Goal: Task Accomplishment & Management: Use online tool/utility

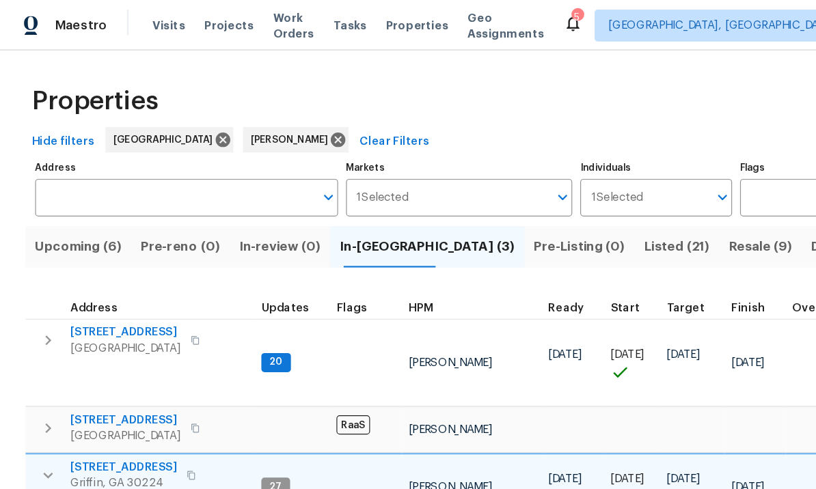
click at [162, 216] on span "Pre-reno (0)" at bounding box center [154, 211] width 68 height 19
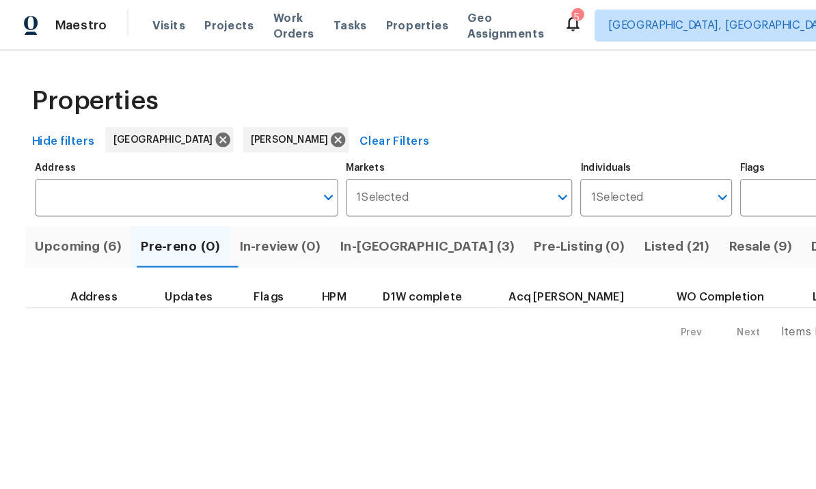
click at [243, 211] on span "In-review (0)" at bounding box center [239, 211] width 70 height 19
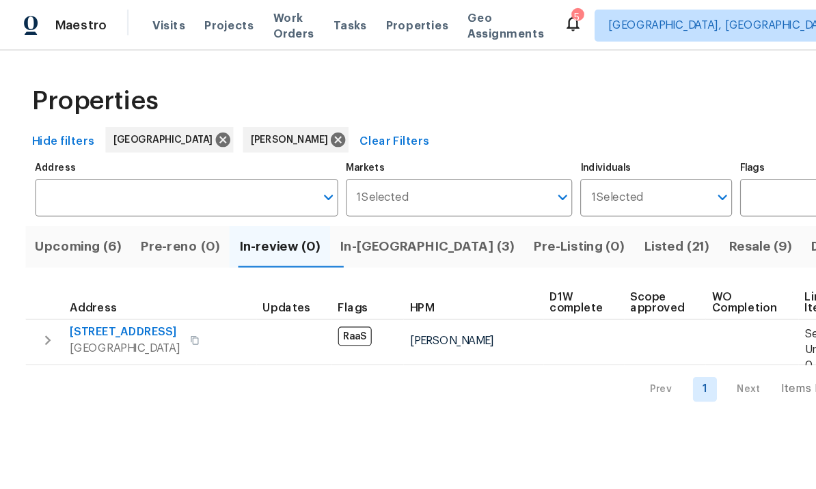
click at [338, 210] on span "In-reno (3)" at bounding box center [365, 211] width 150 height 19
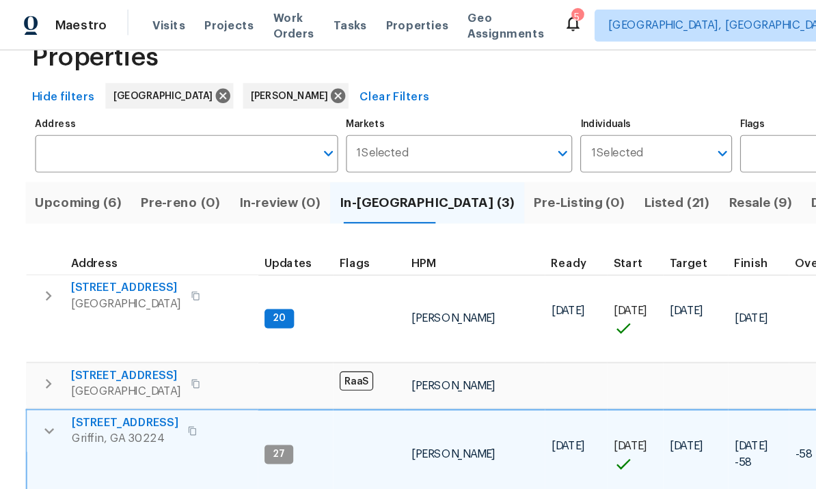
scroll to position [40, 0]
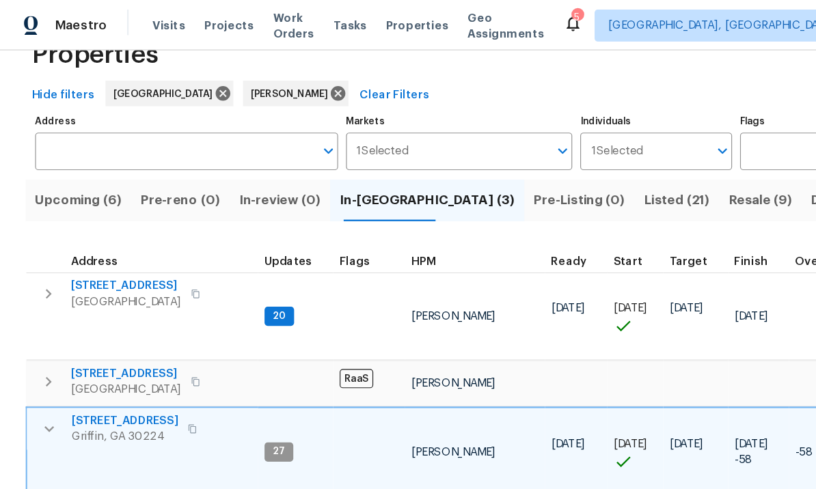
click at [42, 365] on icon "button" at bounding box center [42, 367] width 8 height 5
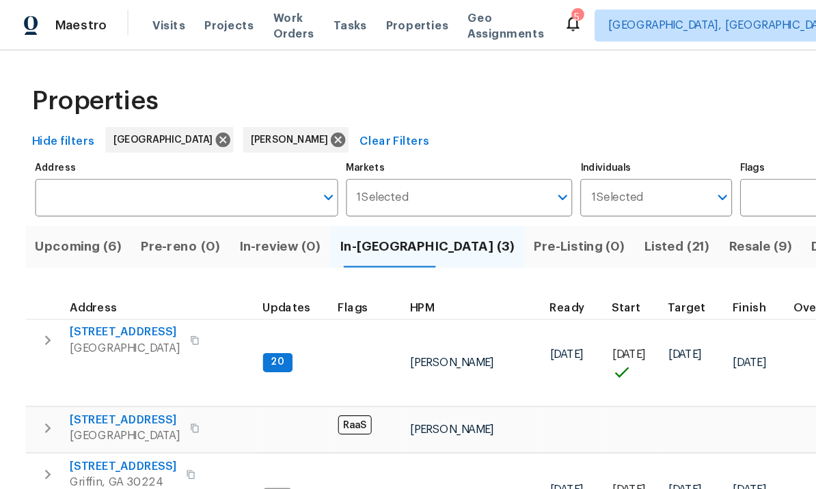
scroll to position [11, 0]
click at [247, 212] on span "In-review (0)" at bounding box center [239, 211] width 70 height 19
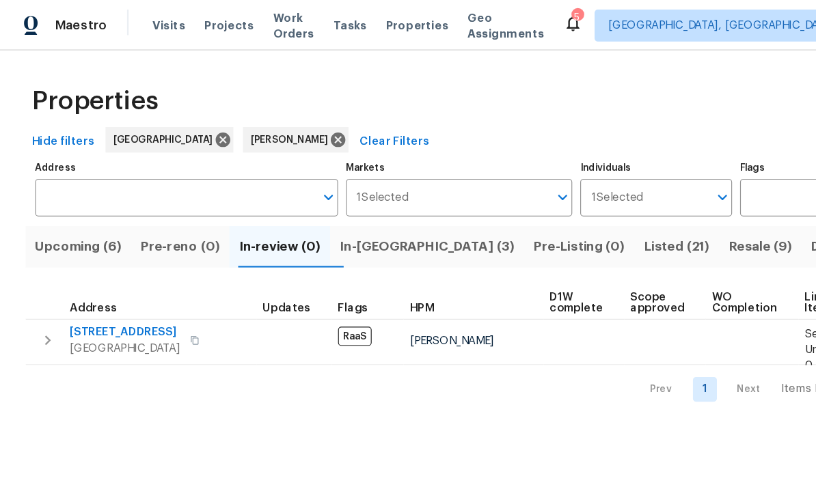
click at [124, 281] on span "[STREET_ADDRESS]" at bounding box center [107, 284] width 94 height 14
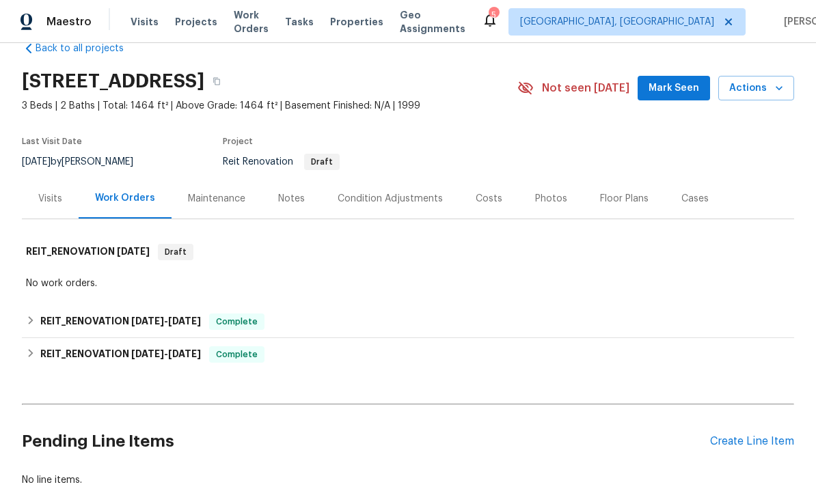
scroll to position [22, 0]
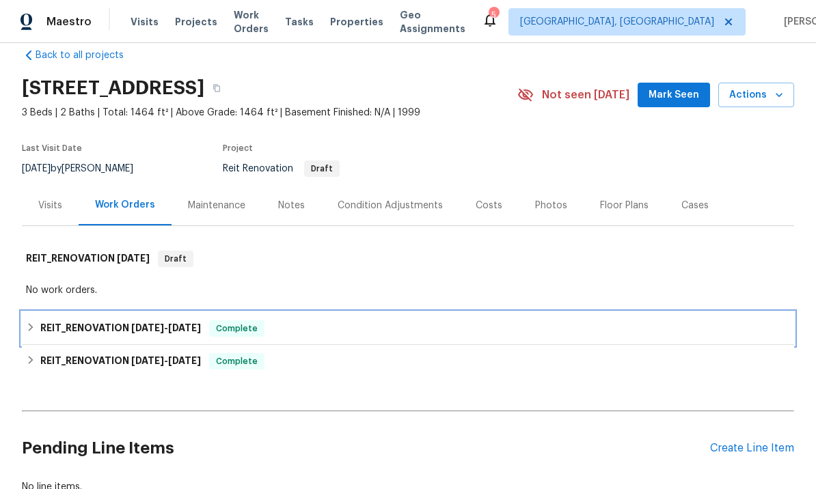
click at [184, 326] on span "[DATE]" at bounding box center [184, 328] width 33 height 10
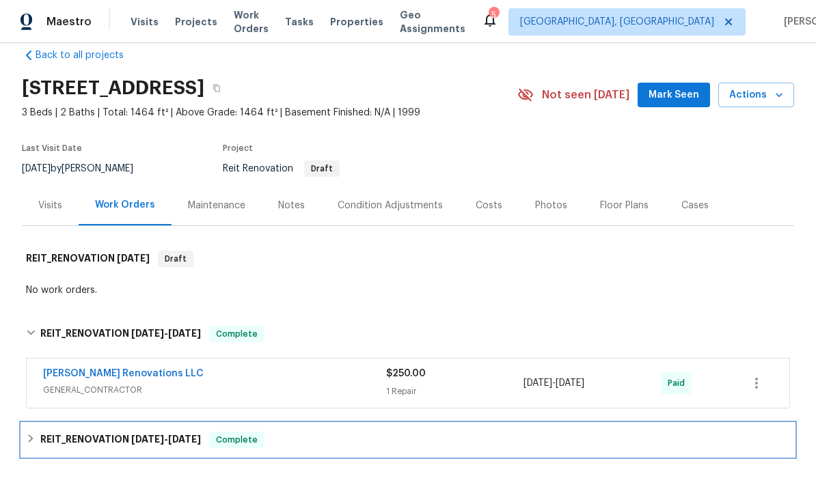
click at [184, 441] on span "[DATE]" at bounding box center [184, 440] width 33 height 10
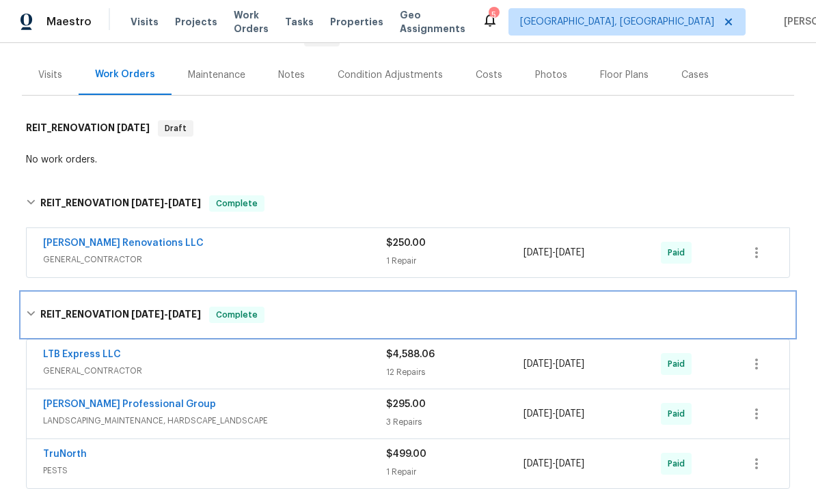
scroll to position [155, 0]
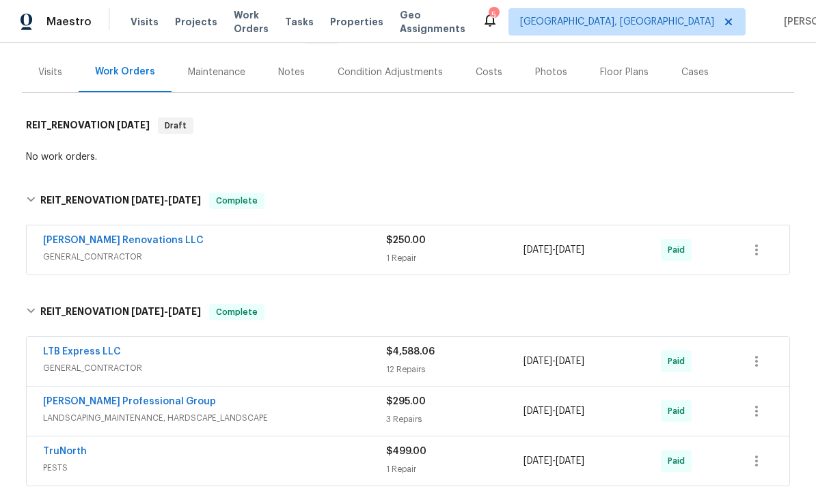
click at [107, 350] on link "LTB Express LLC" at bounding box center [82, 352] width 78 height 10
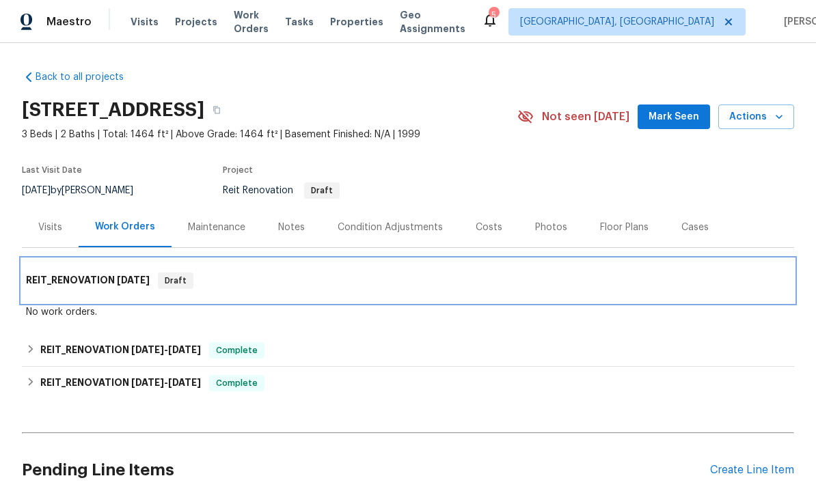
click at [109, 278] on h6 "REIT_RENOVATION 8/18/25" at bounding box center [88, 281] width 124 height 16
click at [92, 278] on h6 "REIT_RENOVATION 8/18/25" at bounding box center [88, 281] width 124 height 16
click at [168, 273] on div "Draft" at bounding box center [176, 281] width 36 height 16
click at [74, 277] on h6 "REIT_RENOVATION 8/18/25" at bounding box center [88, 281] width 124 height 16
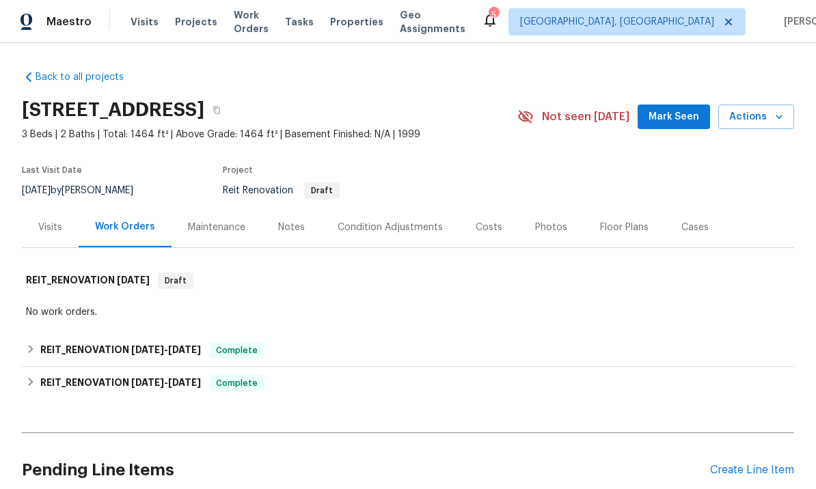
click at [3, 187] on div "Back to all projects 11139 Silver Aspen Ct, Hampton, GA 30228 3 Beds | 2 Baths …" at bounding box center [408, 266] width 816 height 446
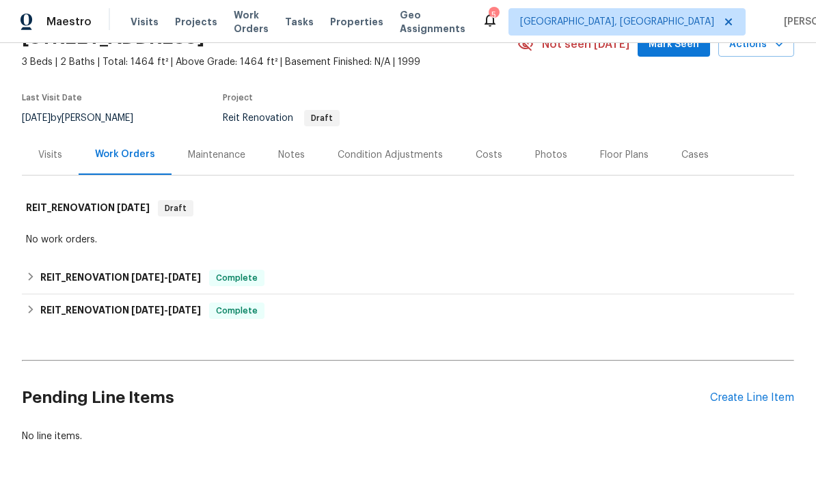
scroll to position [72, 0]
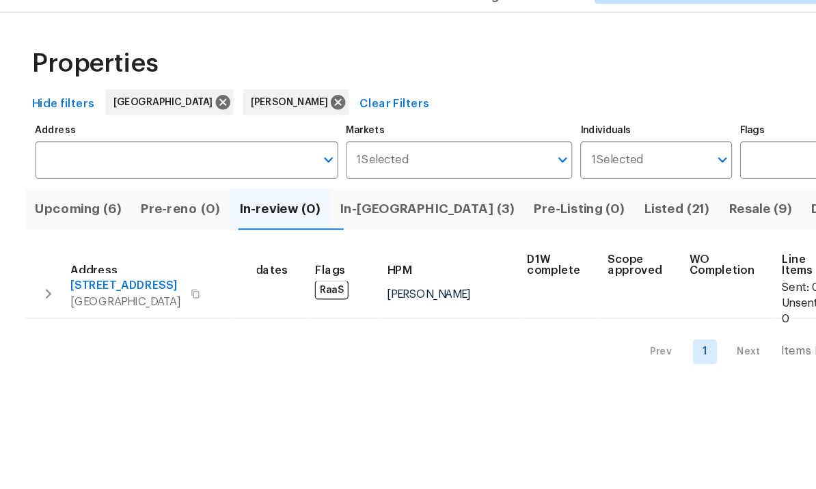
scroll to position [8, 20]
click at [117, 270] on span "[STREET_ADDRESS]" at bounding box center [107, 277] width 94 height 14
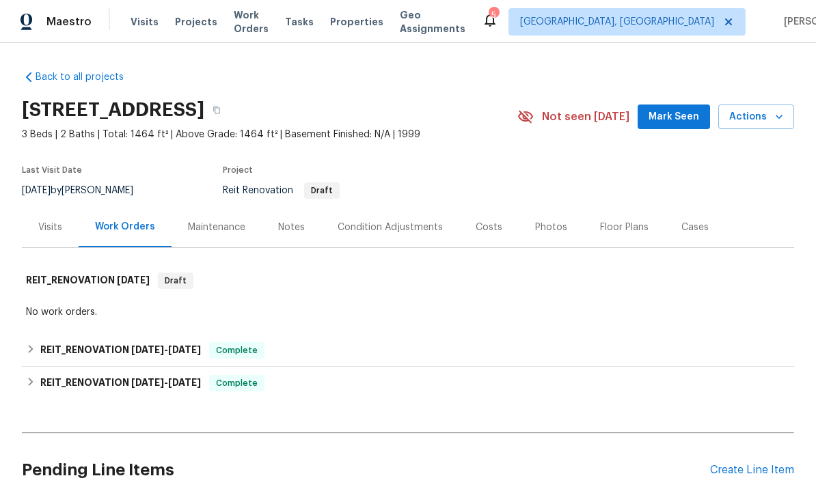
click at [683, 102] on div "11139 Silver Aspen Ct, Hampton, GA 30228 3 Beds | 2 Baths | Total: 1464 ft² | A…" at bounding box center [408, 116] width 772 height 49
click at [672, 109] on span "Mark Seen" at bounding box center [673, 117] width 51 height 17
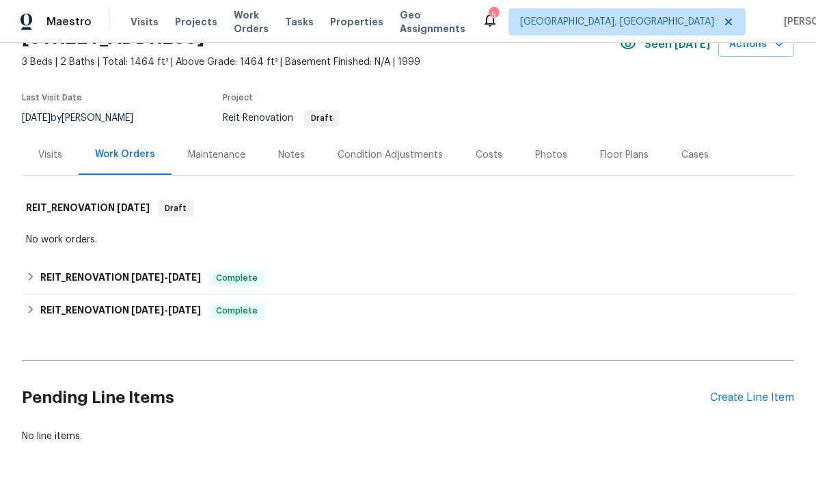
scroll to position [72, 0]
click at [747, 403] on div "Create Line Item" at bounding box center [752, 398] width 84 height 13
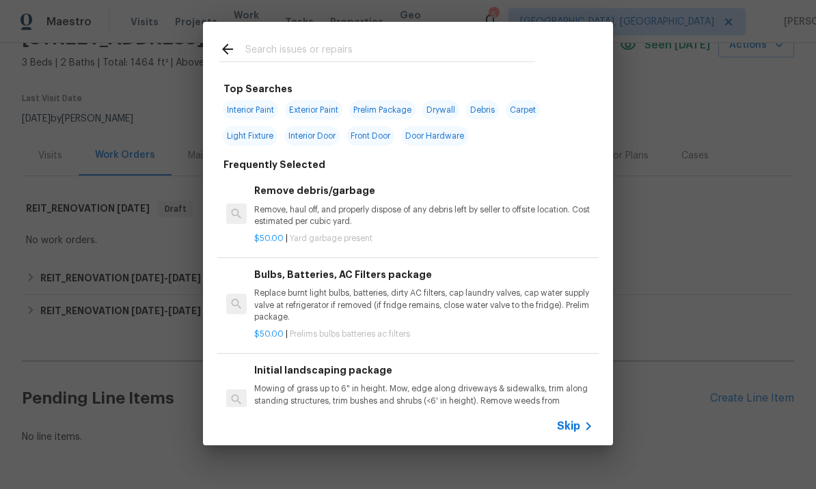
click at [297, 53] on input "text" at bounding box center [390, 51] width 290 height 20
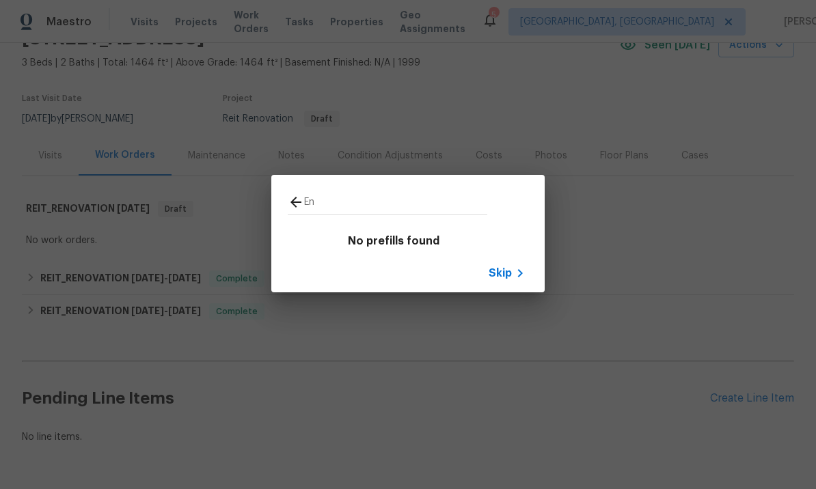
type input "E"
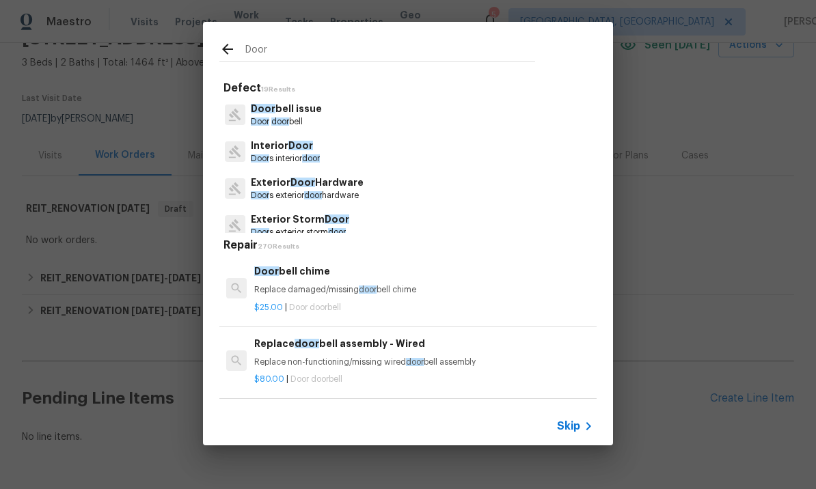
type input "Door"
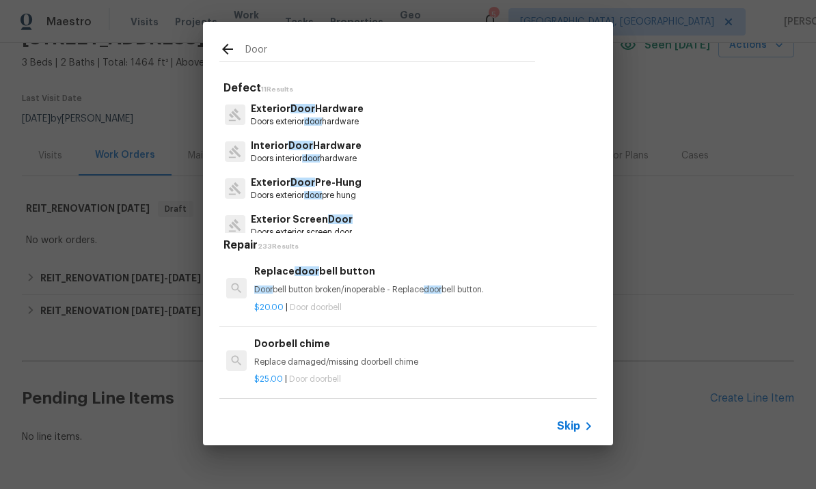
scroll to position [0, 0]
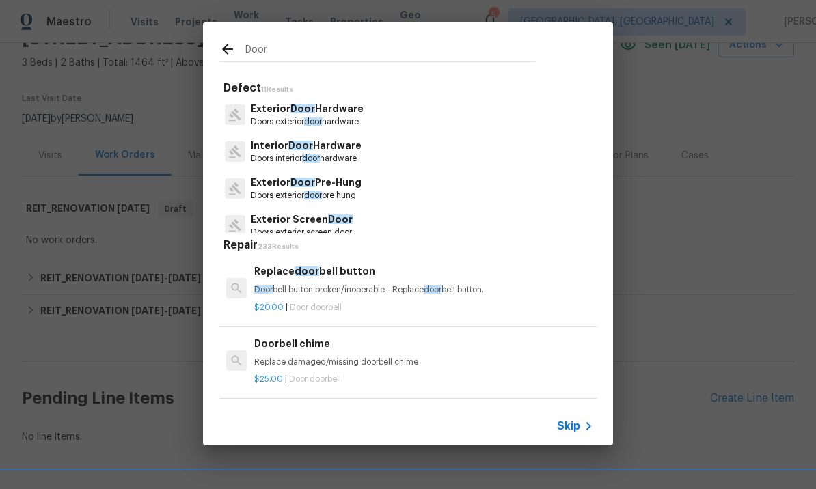
click at [318, 180] on p "Exterior Door Pre-Hung" at bounding box center [306, 183] width 111 height 14
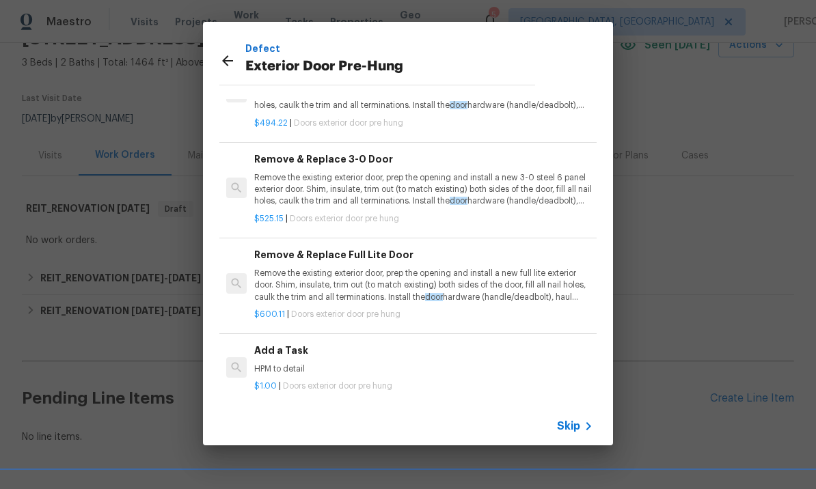
scroll to position [64, 0]
click at [317, 356] on div "Add a Task HPM to detail" at bounding box center [423, 359] width 339 height 33
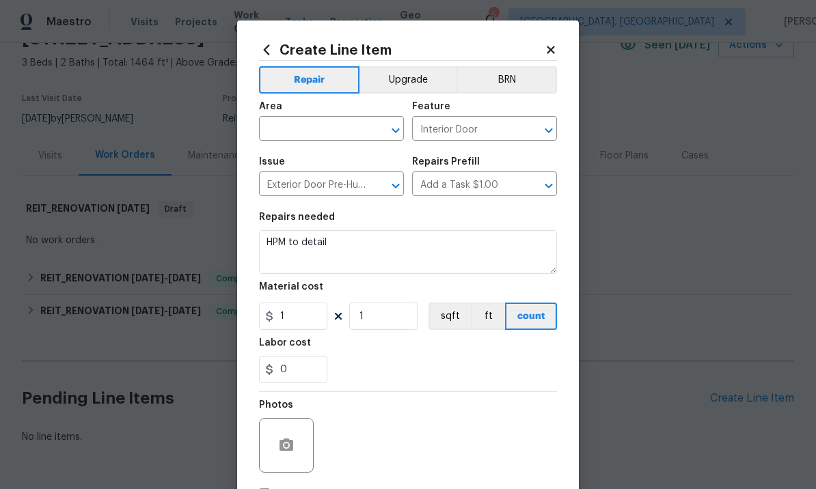
click at [357, 127] on input "text" at bounding box center [312, 130] width 107 height 21
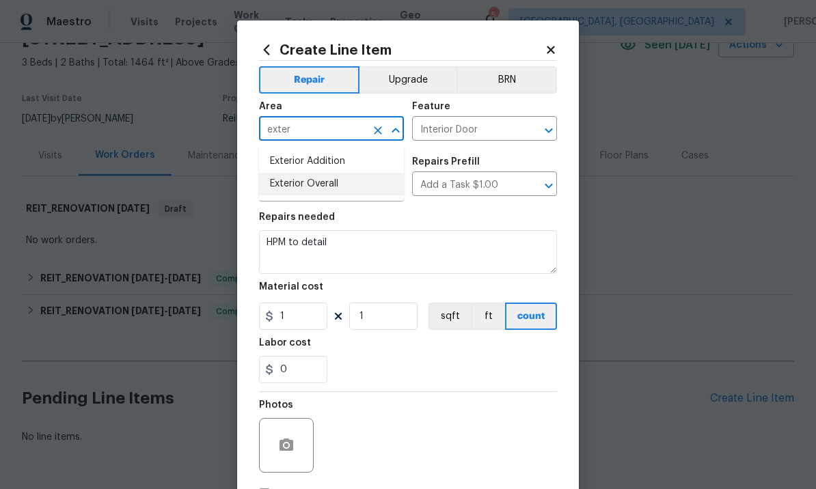
click at [333, 180] on li "Exterior Overall" at bounding box center [331, 184] width 145 height 23
type input "Exterior Overall"
click at [496, 135] on input "Interior Door" at bounding box center [465, 130] width 107 height 21
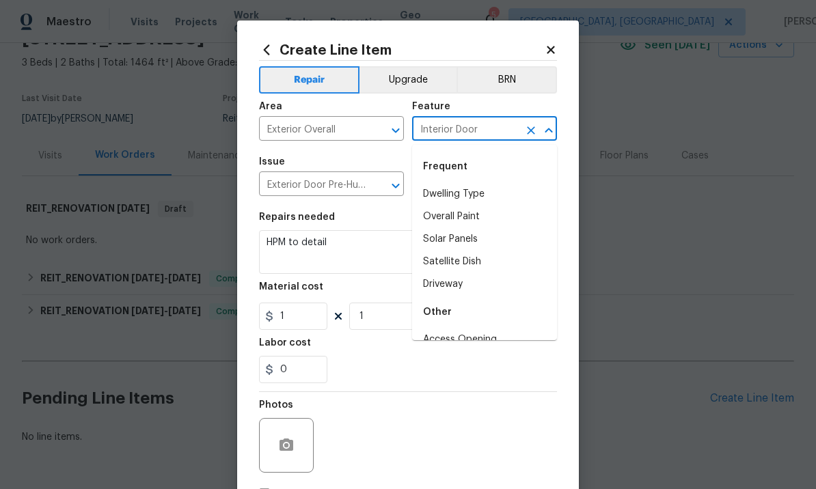
click at [539, 130] on button "Clear" at bounding box center [530, 130] width 19 height 19
click at [462, 189] on li "Exterior Door" at bounding box center [484, 194] width 145 height 23
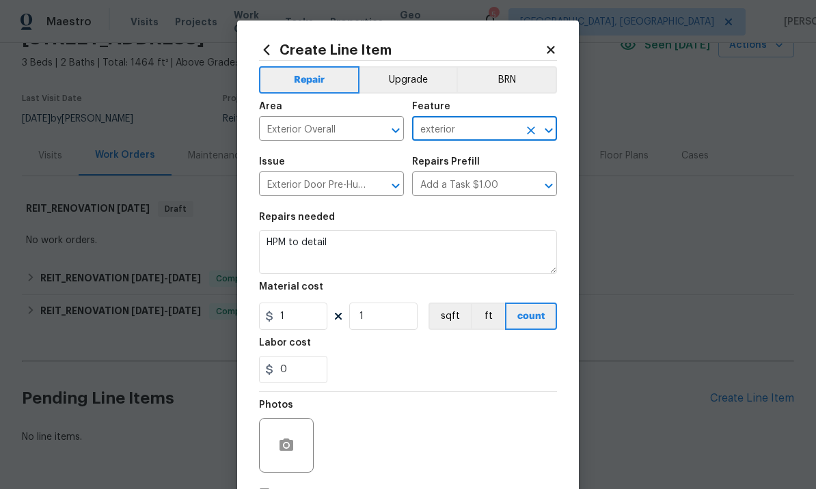
type input "Exterior Door"
click at [370, 253] on textarea "HPM to detail" at bounding box center [408, 252] width 298 height 44
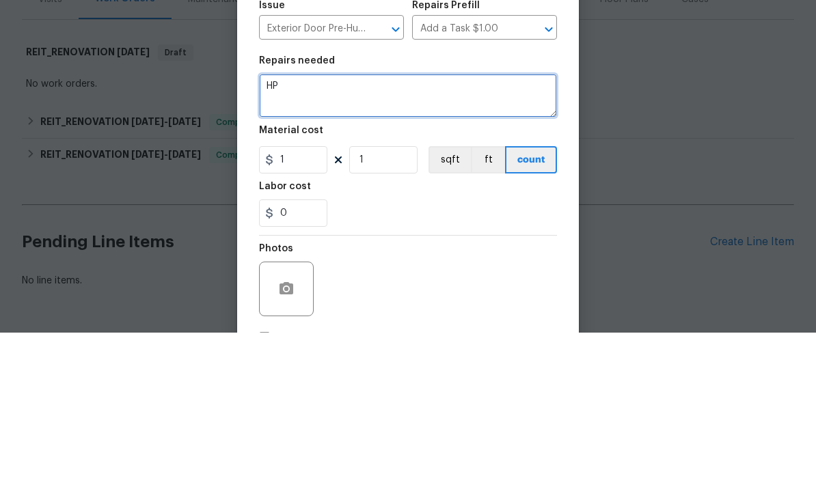
type textarea "H"
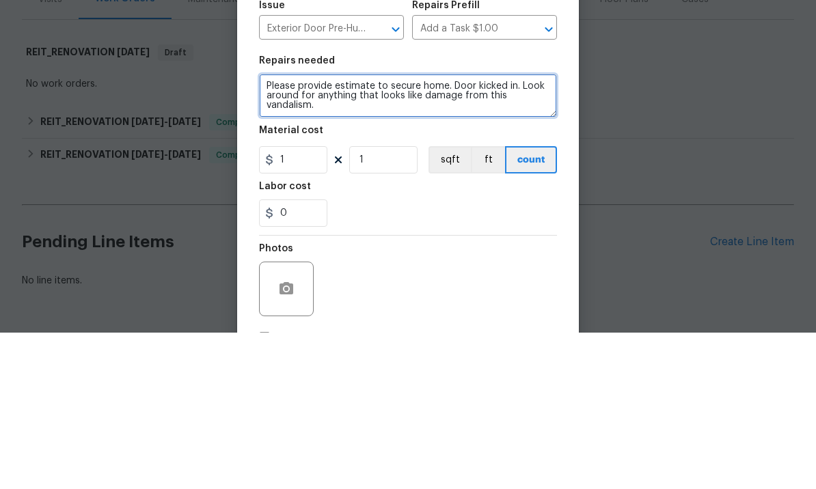
type textarea "Please provide estimate to secure home. Door kicked in. Look around for anythin…"
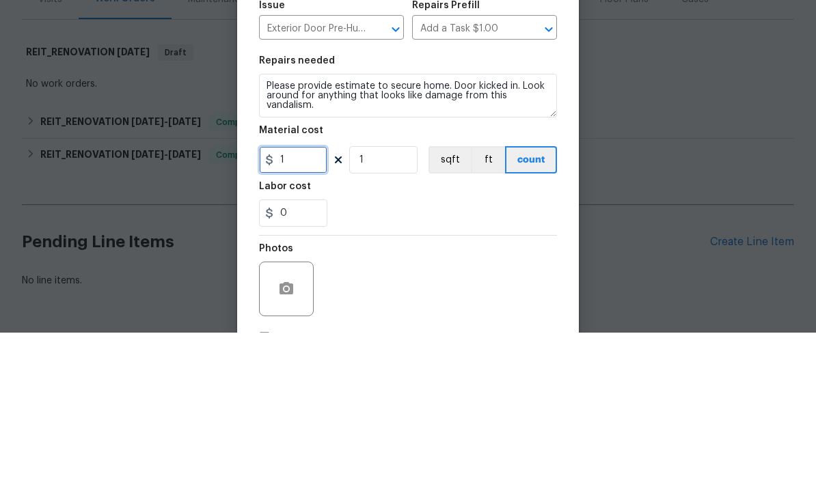
click at [300, 303] on input "1" at bounding box center [293, 316] width 68 height 27
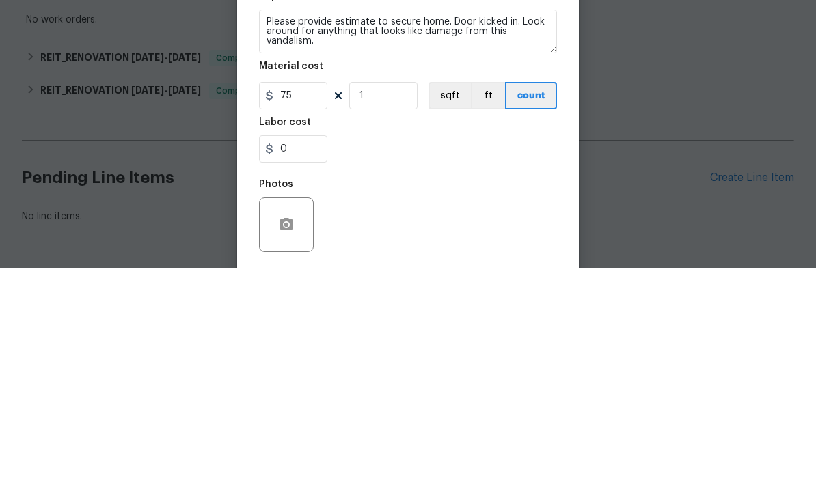
scroll to position [47, 0]
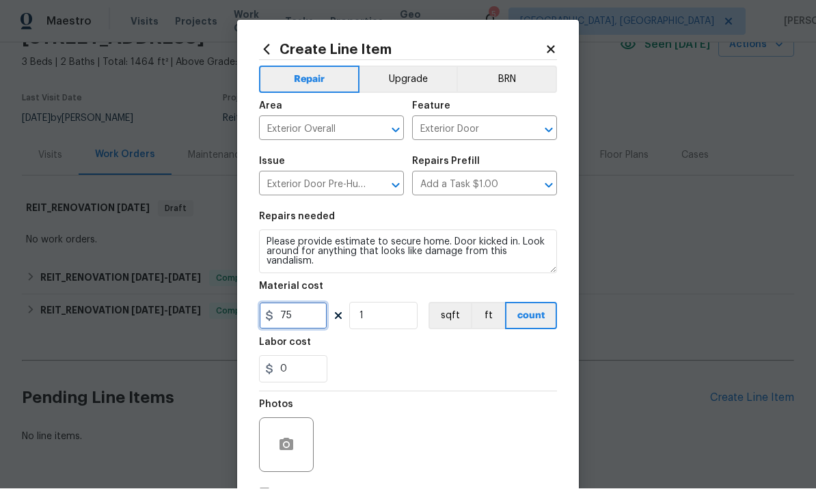
type input "75"
click at [292, 430] on div at bounding box center [286, 445] width 55 height 55
click at [298, 438] on button "button" at bounding box center [286, 445] width 33 height 33
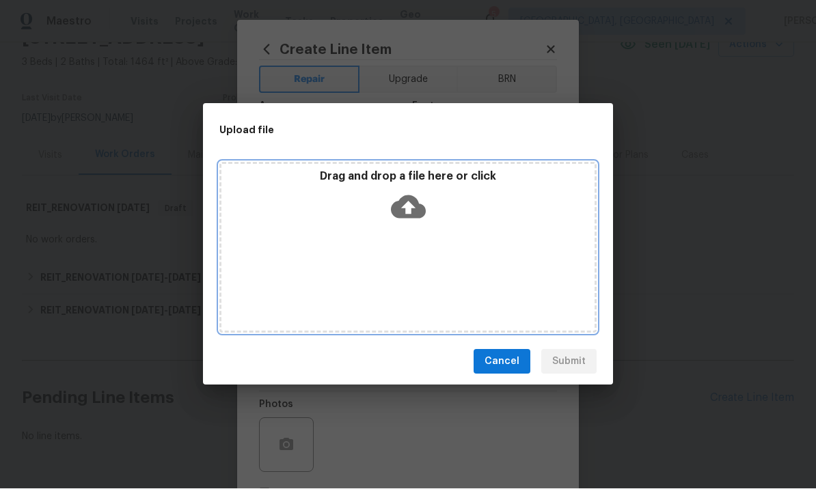
click at [413, 203] on icon at bounding box center [408, 207] width 35 height 23
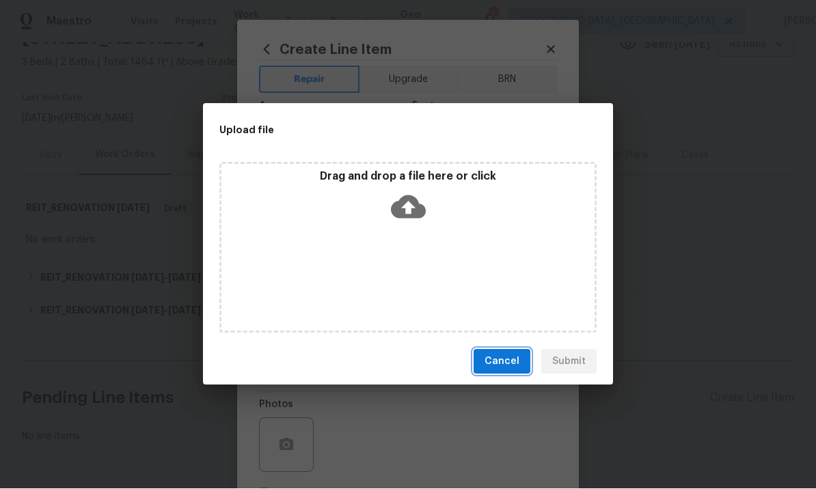
click at [502, 366] on span "Cancel" at bounding box center [501, 362] width 35 height 17
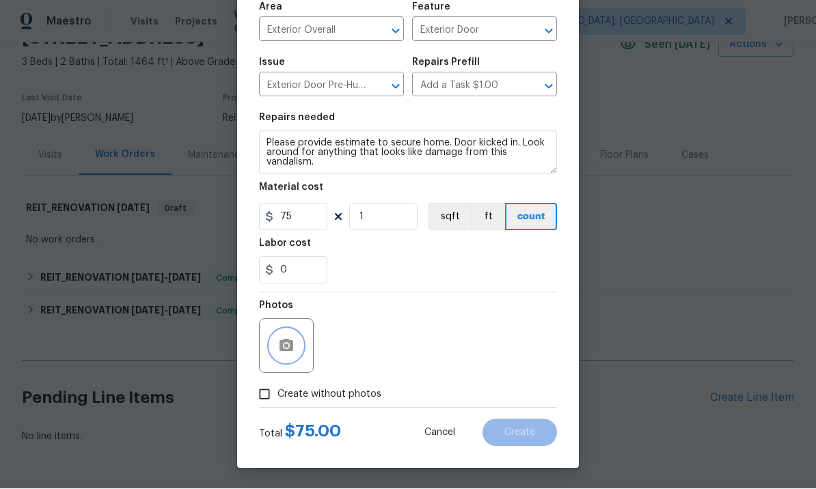
scroll to position [102, 0]
click at [271, 394] on input "Create without photos" at bounding box center [264, 395] width 26 height 26
checkbox input "true"
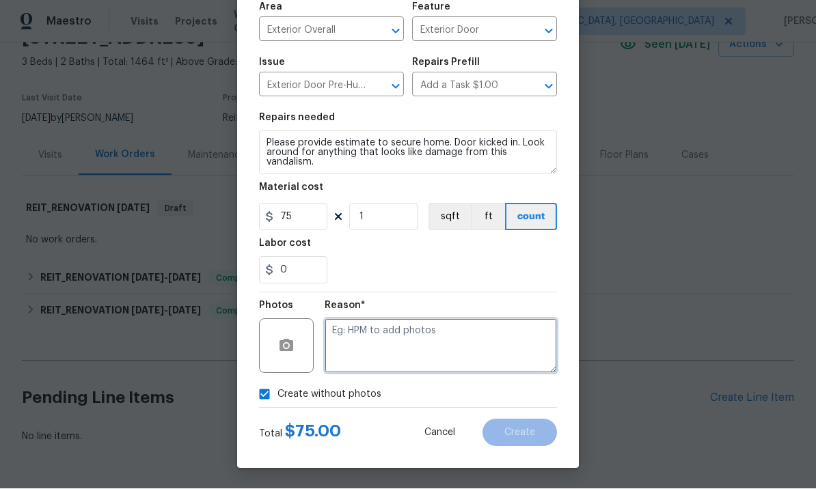
click at [404, 337] on textarea at bounding box center [441, 346] width 232 height 55
type textarea "Add photos."
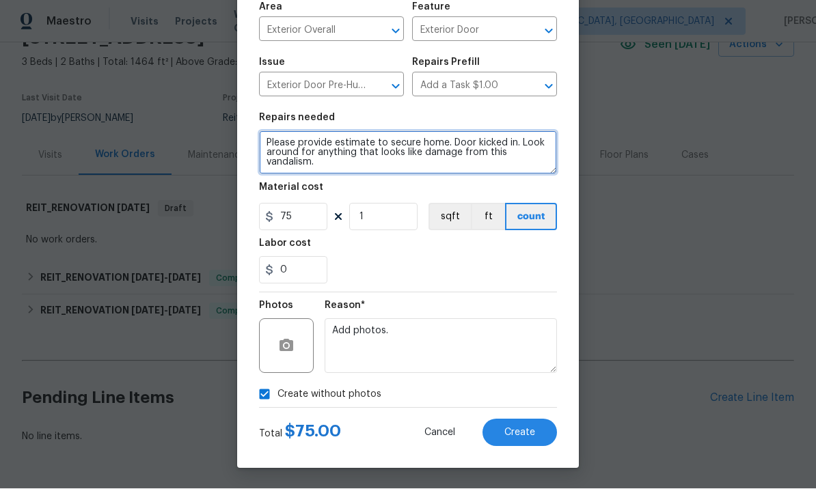
click at [432, 163] on textarea "Please provide estimate to secure home. Door kicked in. Look around for anythin…" at bounding box center [408, 153] width 298 height 44
type textarea "Please provide estimate to secure home. Door kicked in. Look around for anythin…"
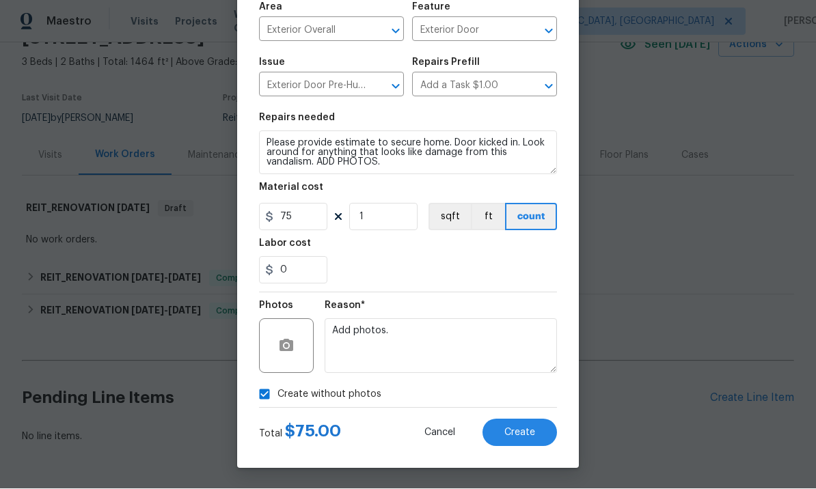
click at [521, 437] on span "Create" at bounding box center [519, 433] width 31 height 10
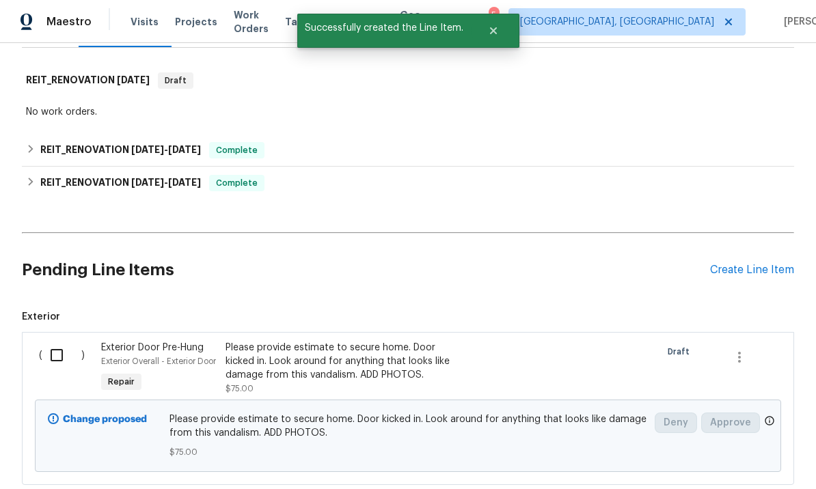
scroll to position [198, 0]
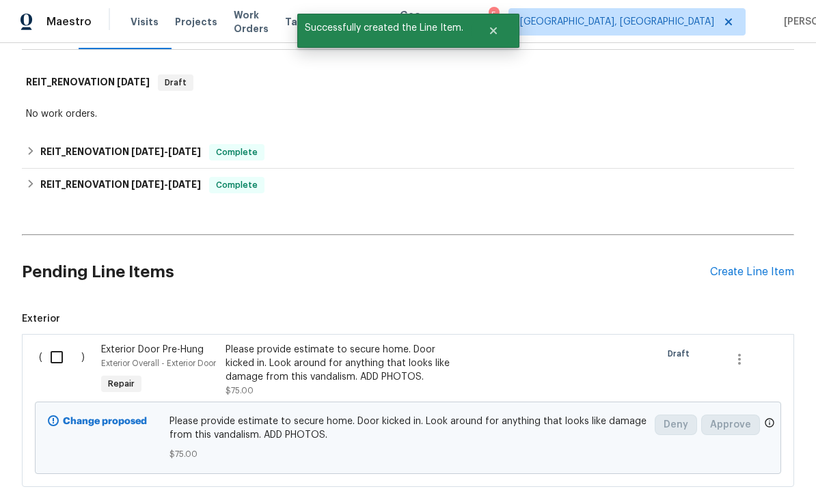
click at [54, 343] on input "checkbox" at bounding box center [61, 357] width 39 height 29
checkbox input "true"
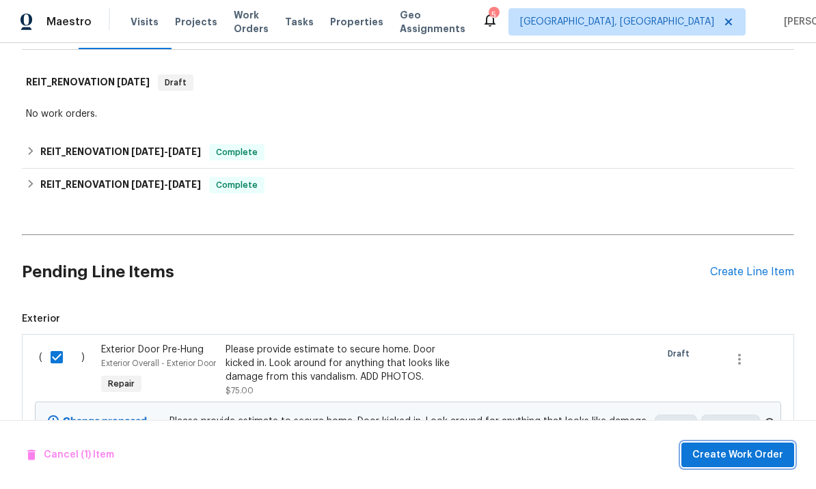
click at [719, 452] on span "Create Work Order" at bounding box center [737, 455] width 91 height 17
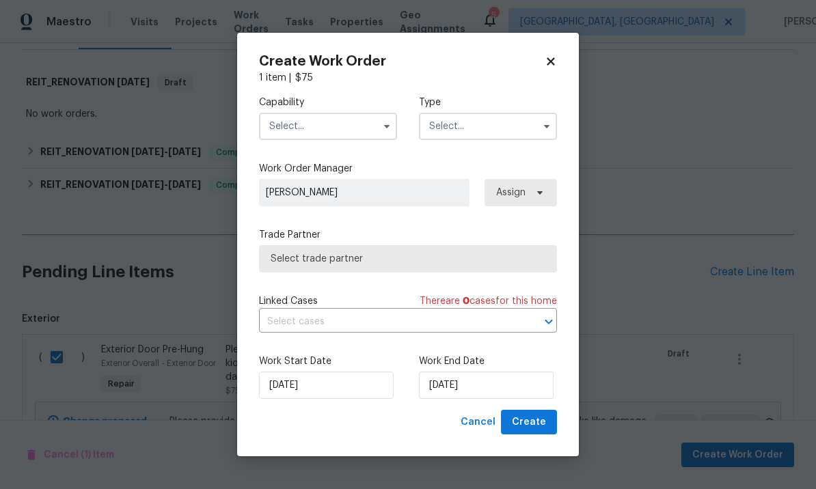
click at [326, 124] on input "text" at bounding box center [328, 126] width 138 height 27
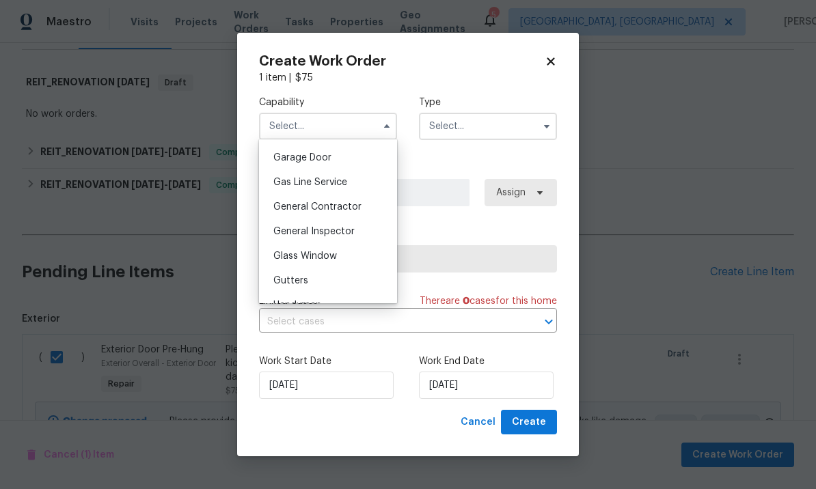
scroll to position [611, 0]
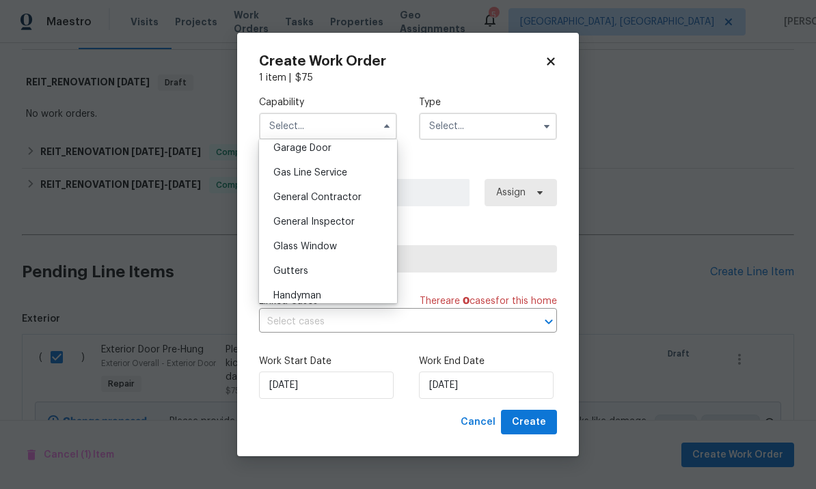
click at [354, 195] on span "General Contractor" at bounding box center [317, 198] width 88 height 10
type input "General Contractor"
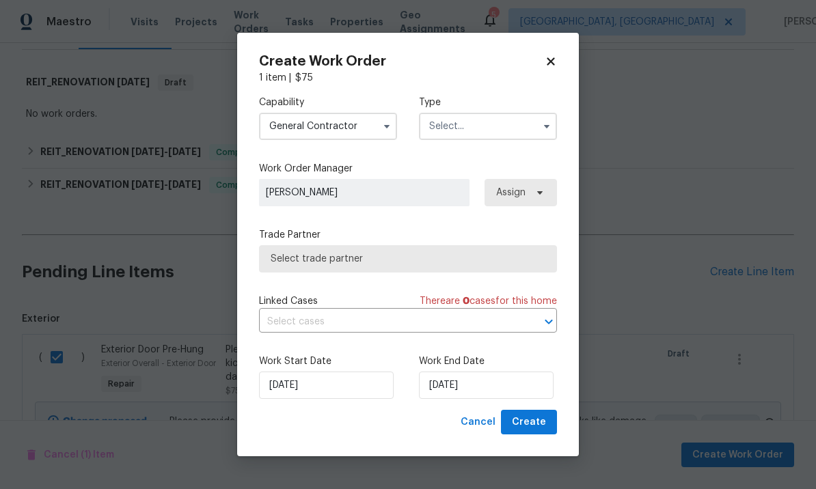
click at [471, 125] on input "text" at bounding box center [488, 126] width 138 height 27
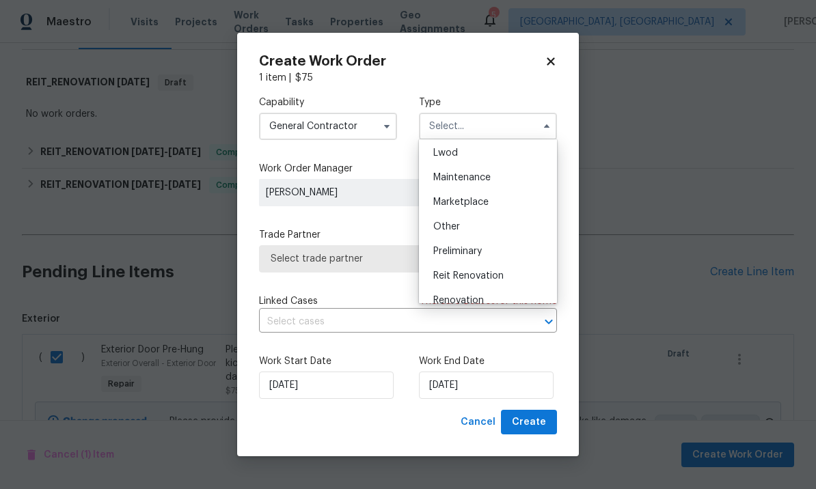
scroll to position [210, 0]
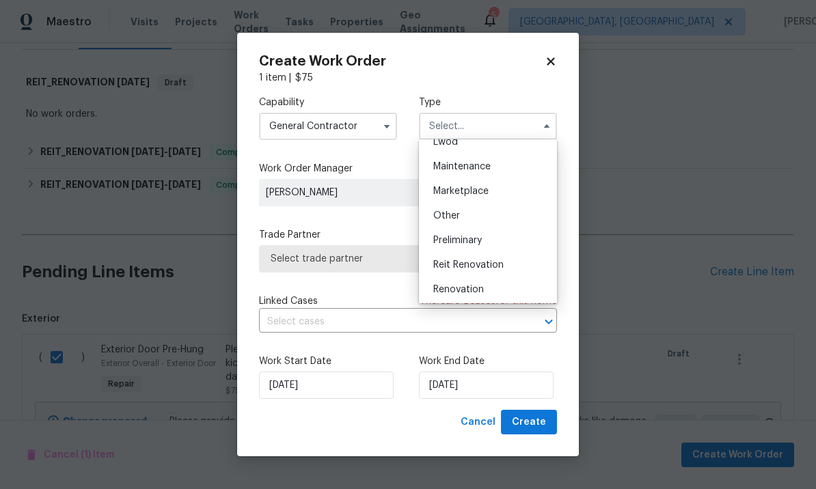
click at [477, 290] on span "Renovation" at bounding box center [458, 290] width 51 height 10
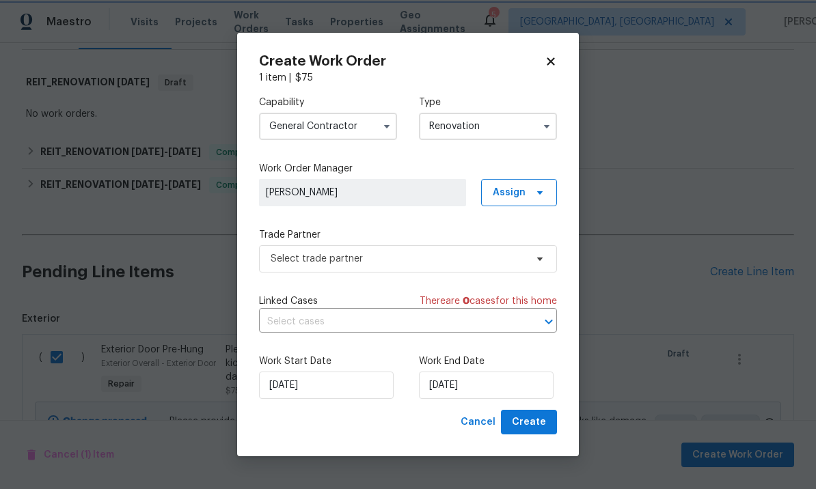
scroll to position [0, 0]
click at [501, 122] on input "Renovation" at bounding box center [488, 126] width 138 height 27
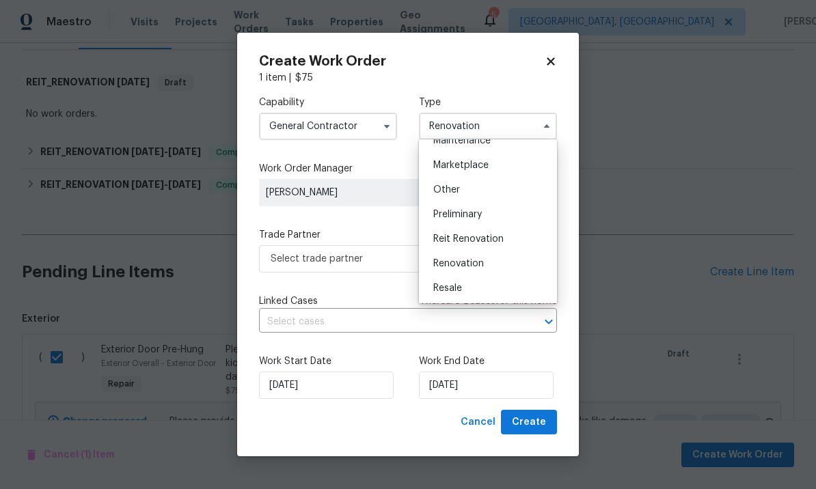
scroll to position [238, 0]
click at [493, 235] on span "Reit Renovation" at bounding box center [468, 237] width 70 height 10
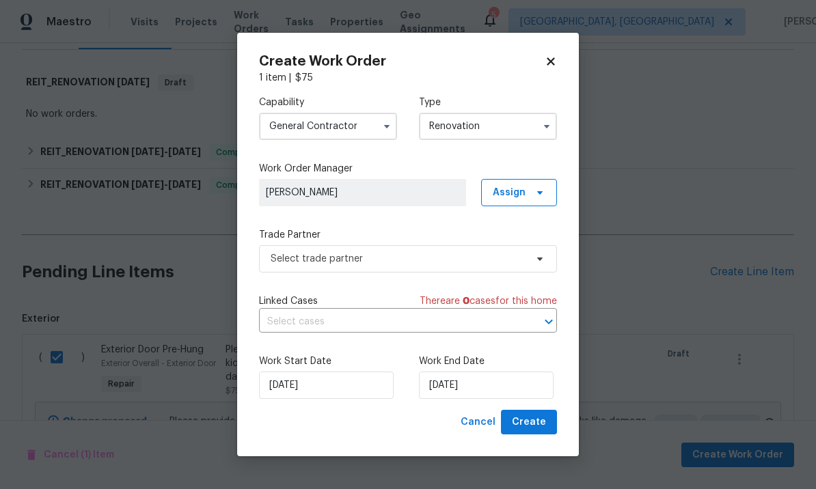
type input "Reit Renovation"
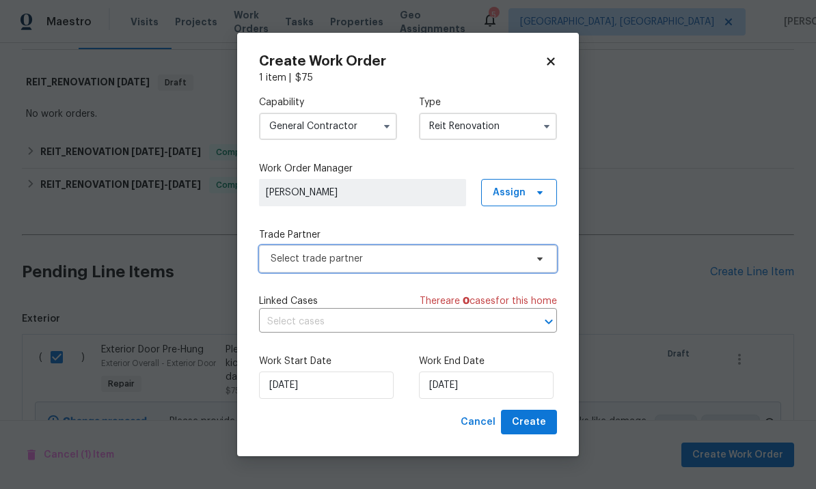
click at [394, 257] on span "Select trade partner" at bounding box center [398, 259] width 255 height 14
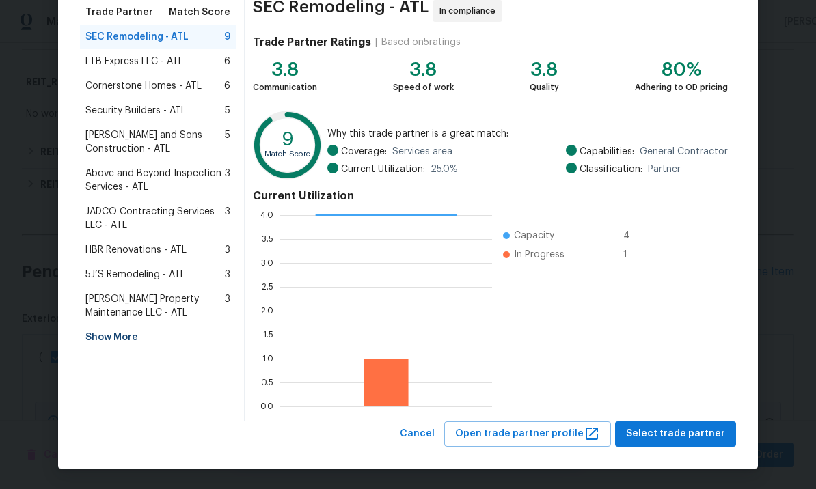
scroll to position [113, 0]
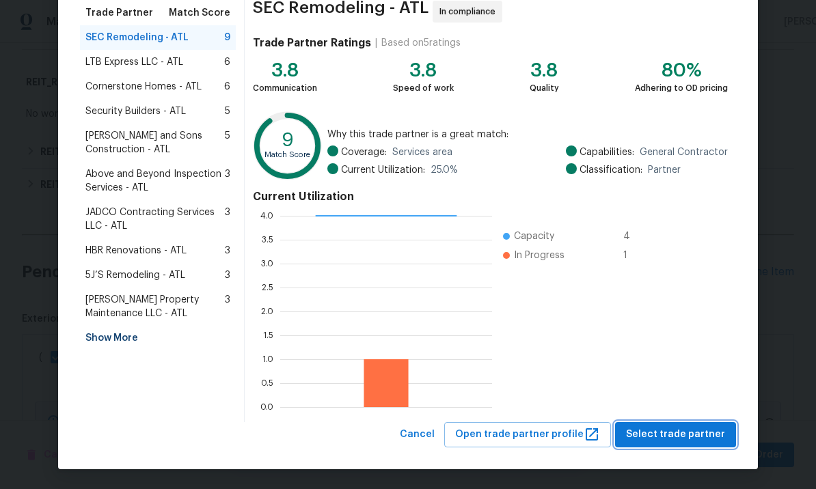
click at [670, 440] on span "Select trade partner" at bounding box center [675, 434] width 99 height 17
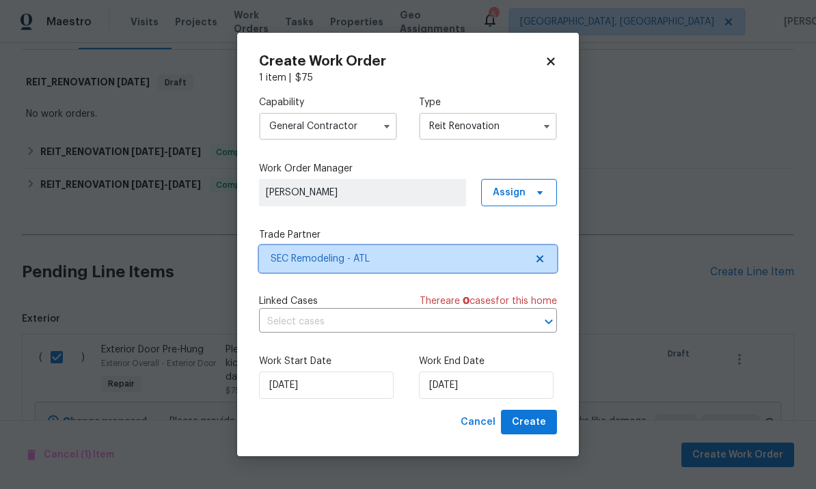
scroll to position [0, 0]
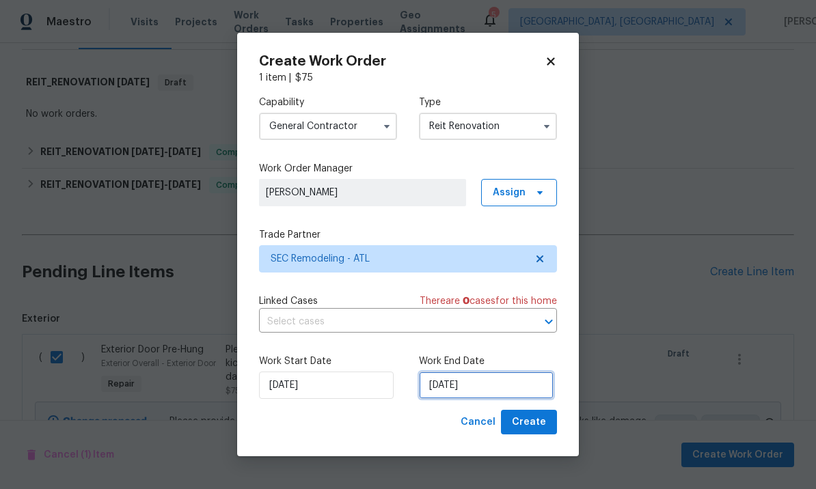
click at [467, 387] on input "8/18/2025" at bounding box center [486, 385] width 135 height 27
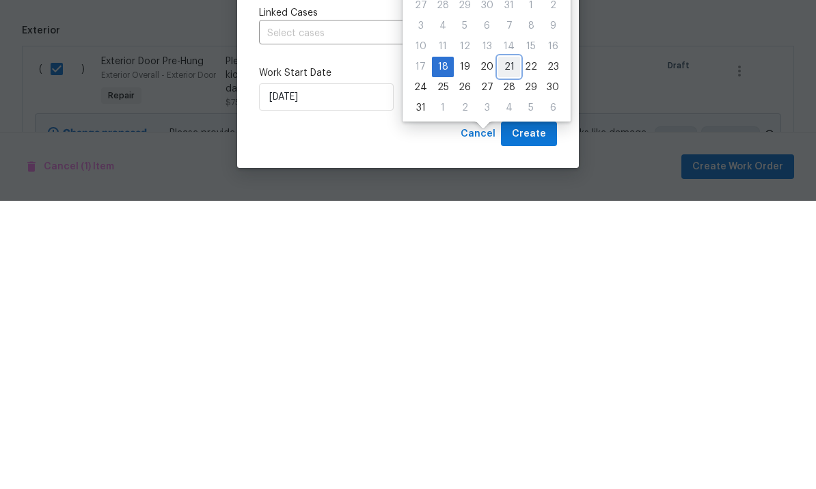
click at [509, 346] on div "21" at bounding box center [509, 355] width 22 height 19
type input "8/21/2025"
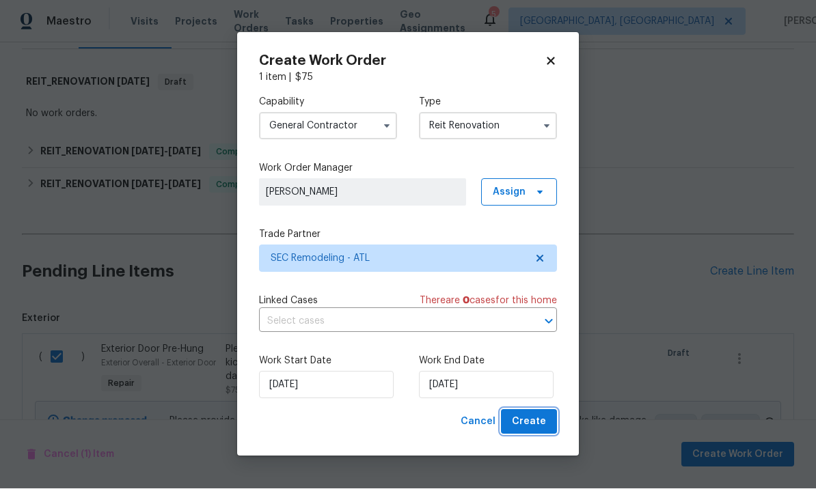
click at [528, 425] on span "Create" at bounding box center [529, 422] width 34 height 17
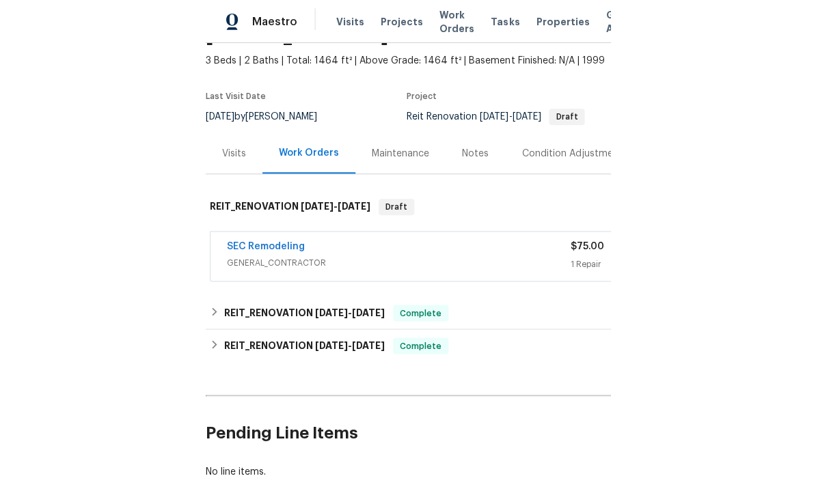
scroll to position [108, 0]
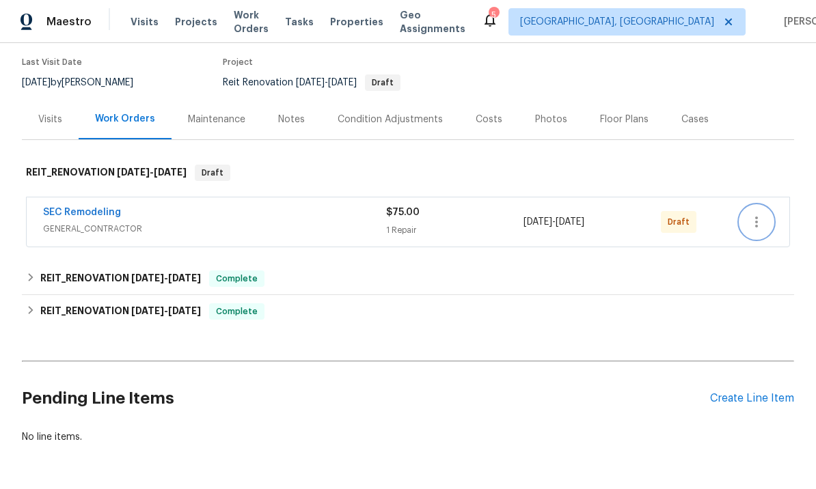
click at [754, 214] on icon "button" at bounding box center [756, 222] width 16 height 16
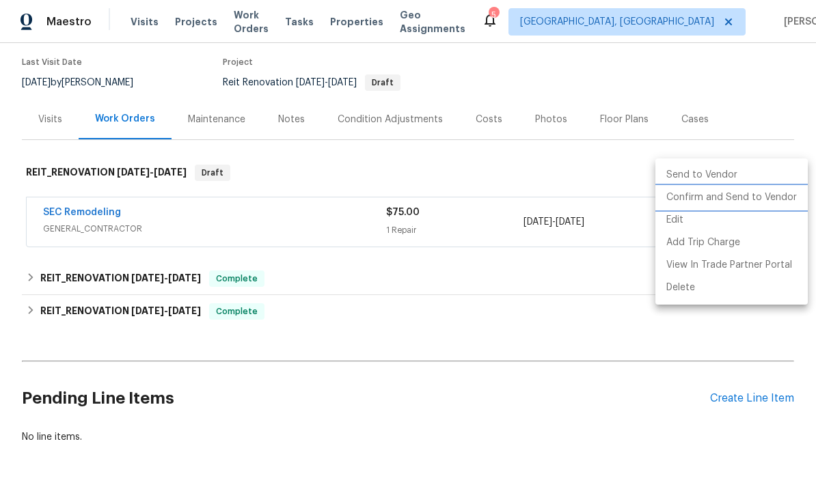
click at [731, 193] on li "Confirm and Send to Vendor" at bounding box center [731, 198] width 152 height 23
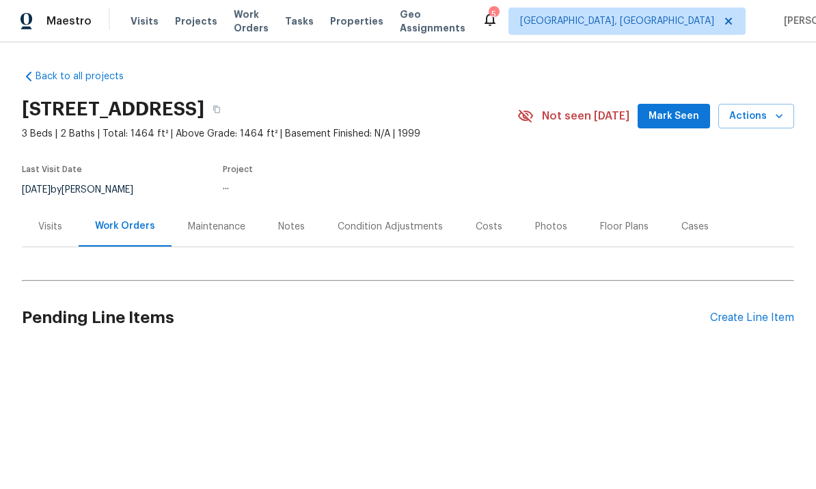
scroll to position [1, 0]
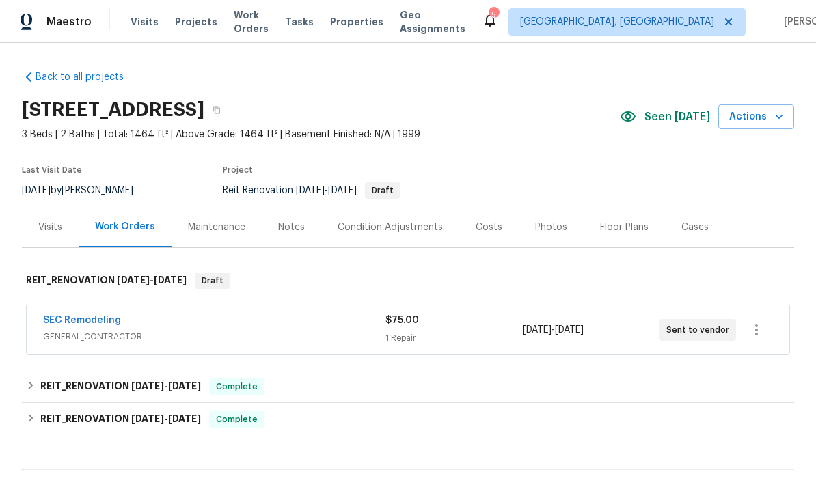
click at [107, 317] on link "SEC Remodeling" at bounding box center [82, 321] width 78 height 10
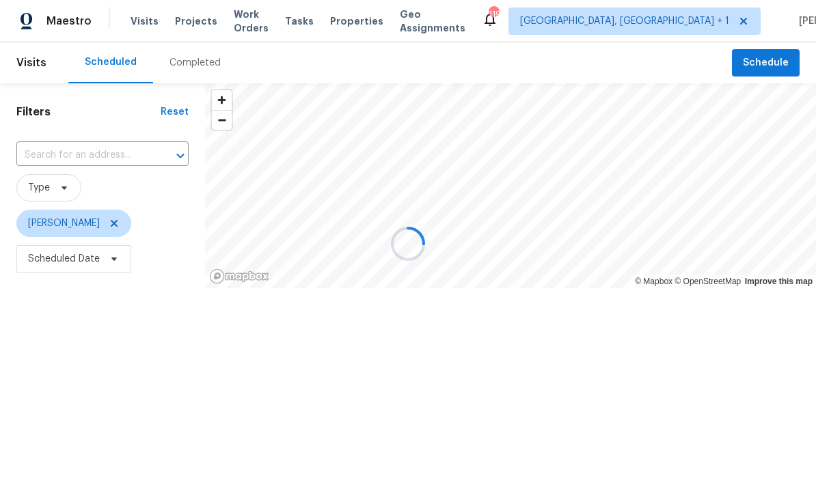
scroll to position [1, 0]
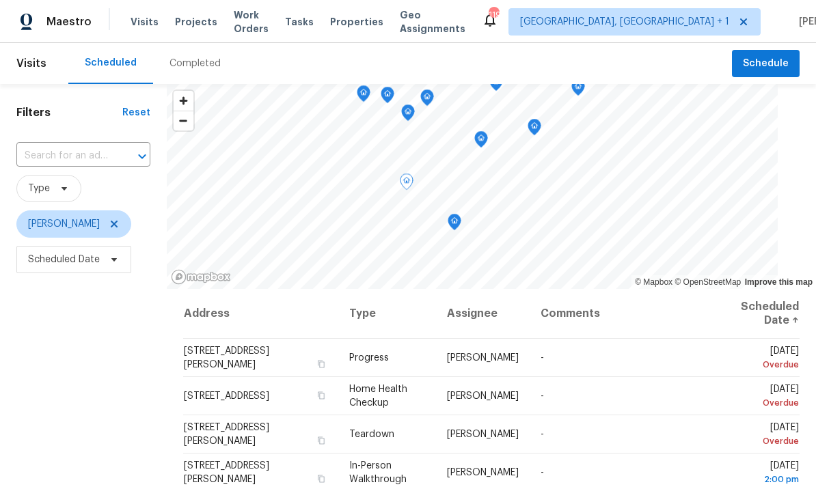
click at [0, 0] on icon at bounding box center [0, 0] width 0 height 0
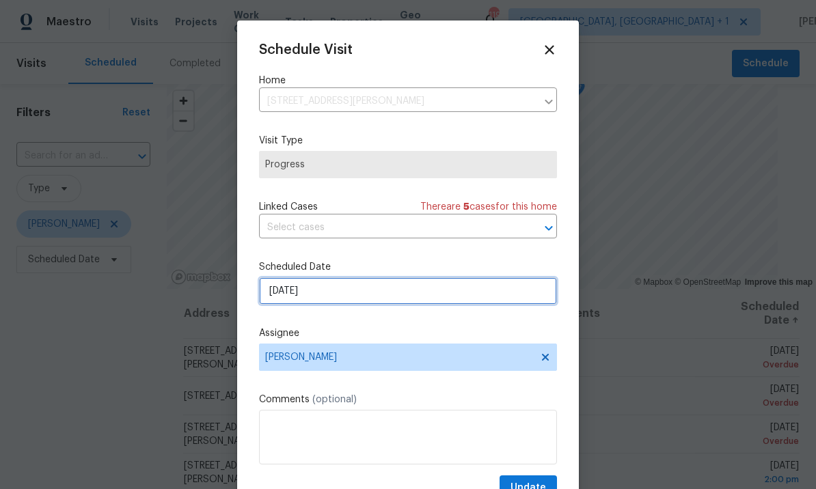
click at [378, 294] on input "[DATE]" at bounding box center [408, 290] width 298 height 27
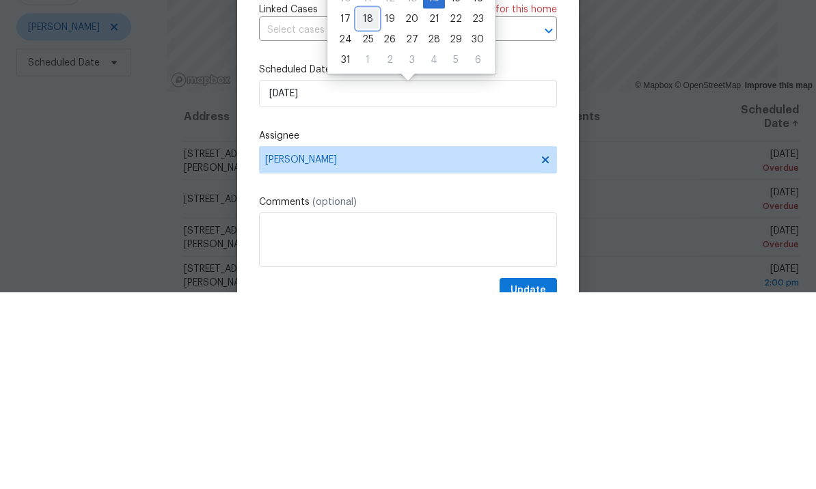
click at [367, 206] on div "18" at bounding box center [368, 215] width 22 height 19
type input "[DATE]"
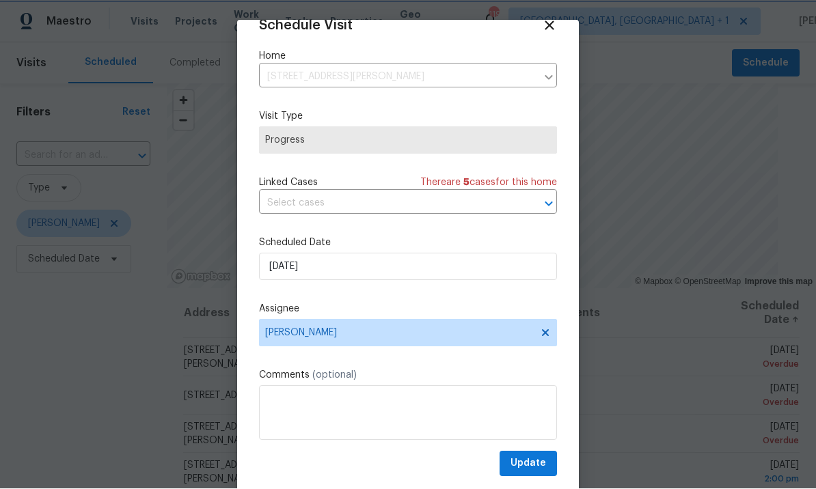
scroll to position [27, 0]
click at [535, 461] on span "Update" at bounding box center [528, 464] width 36 height 17
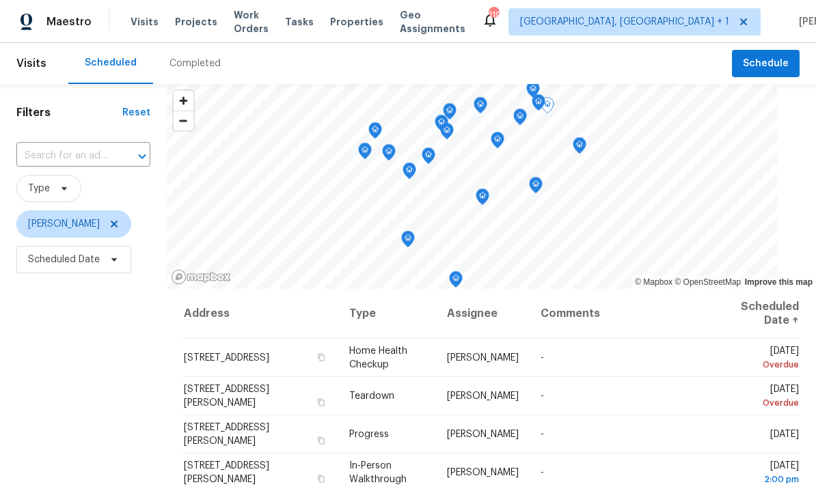
click at [0, 0] on icon at bounding box center [0, 0] width 0 height 0
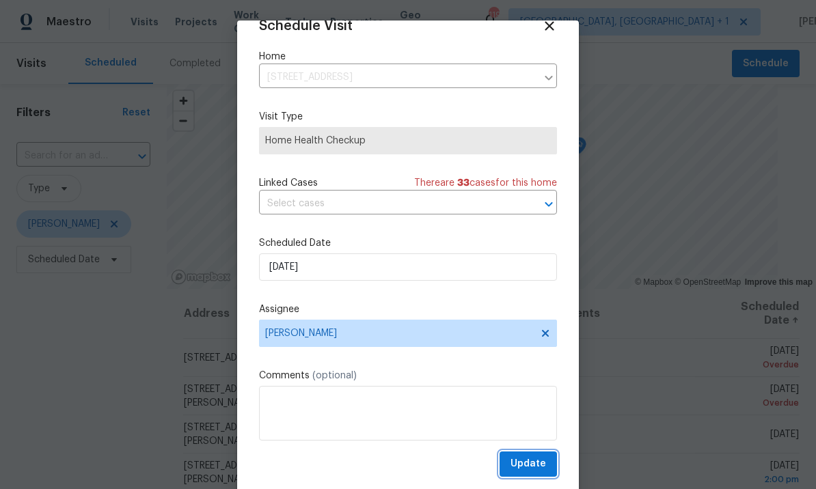
click at [540, 460] on span "Update" at bounding box center [528, 464] width 36 height 17
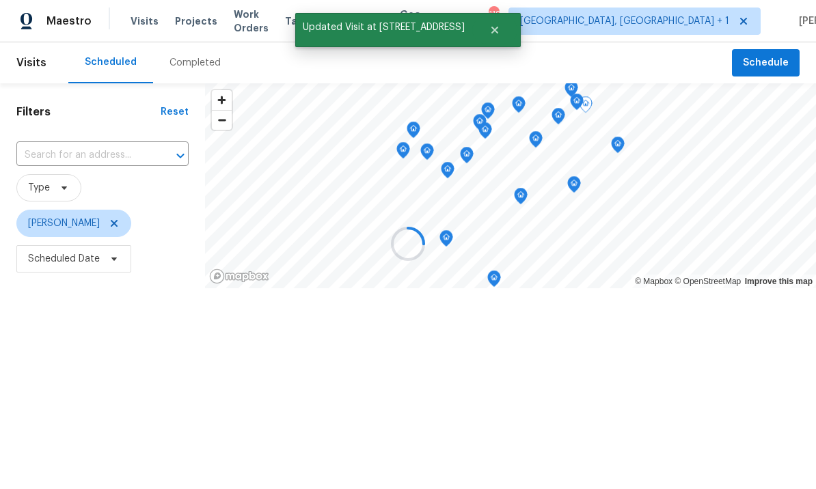
scroll to position [1, 0]
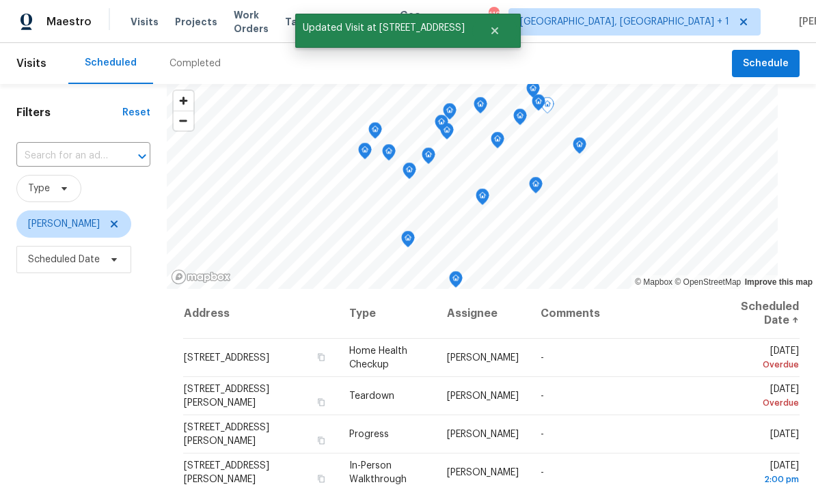
click at [0, 0] on icon at bounding box center [0, 0] width 0 height 0
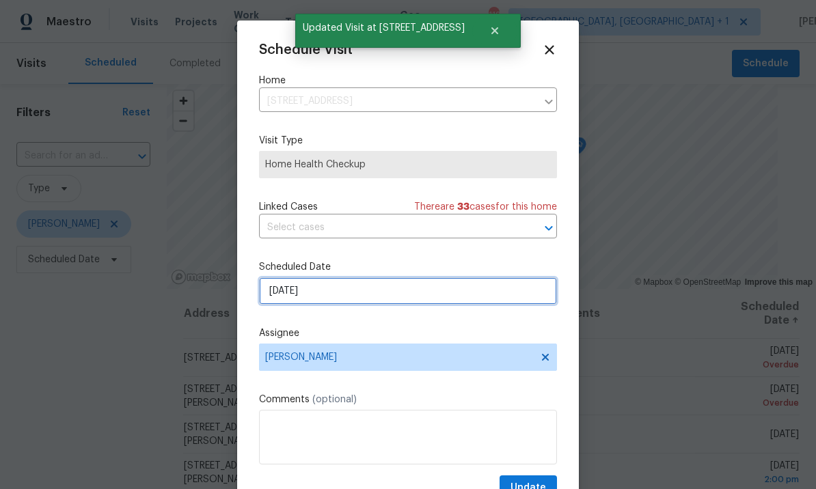
click at [344, 299] on input "8/16/2025" at bounding box center [408, 290] width 298 height 27
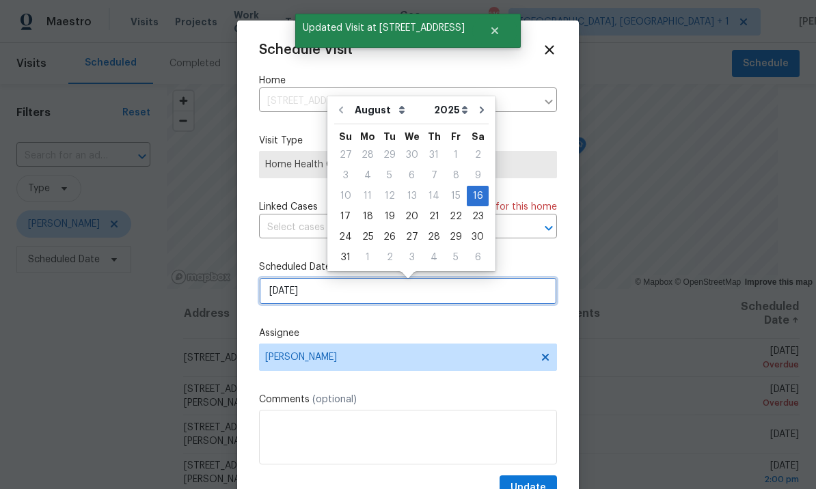
scroll to position [0, 0]
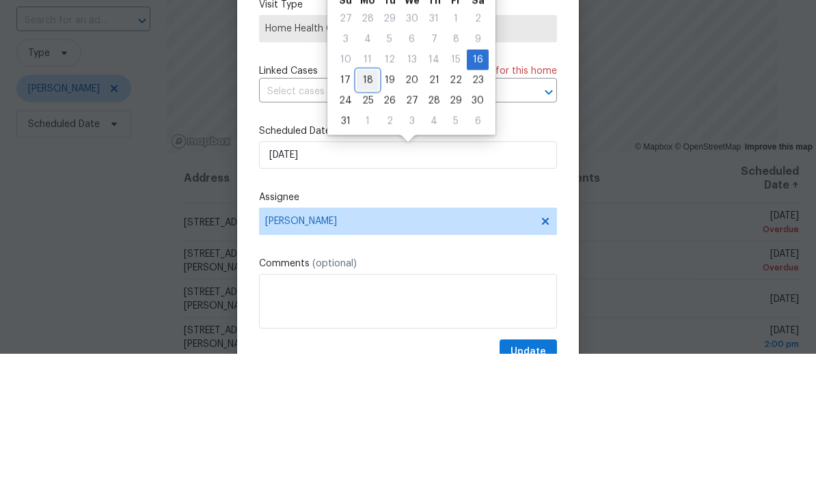
click at [364, 206] on div "18" at bounding box center [368, 215] width 22 height 19
type input "8/18/2025"
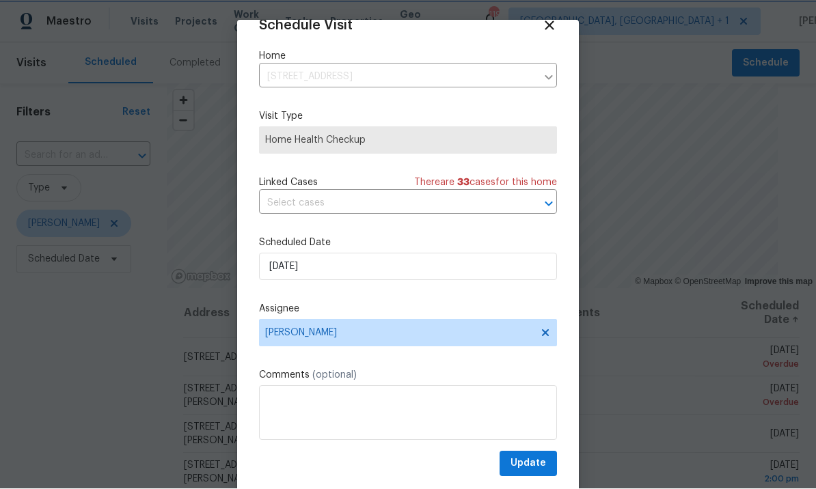
scroll to position [27, 0]
click at [540, 463] on span "Update" at bounding box center [528, 464] width 36 height 17
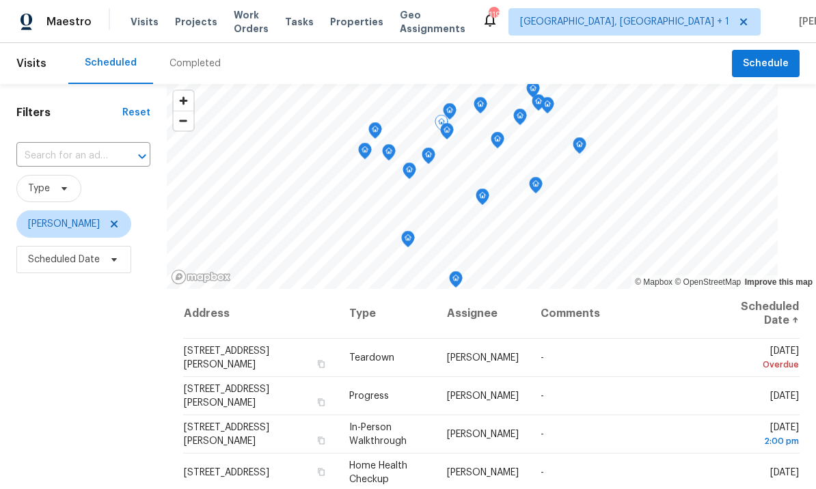
click at [0, 0] on icon at bounding box center [0, 0] width 0 height 0
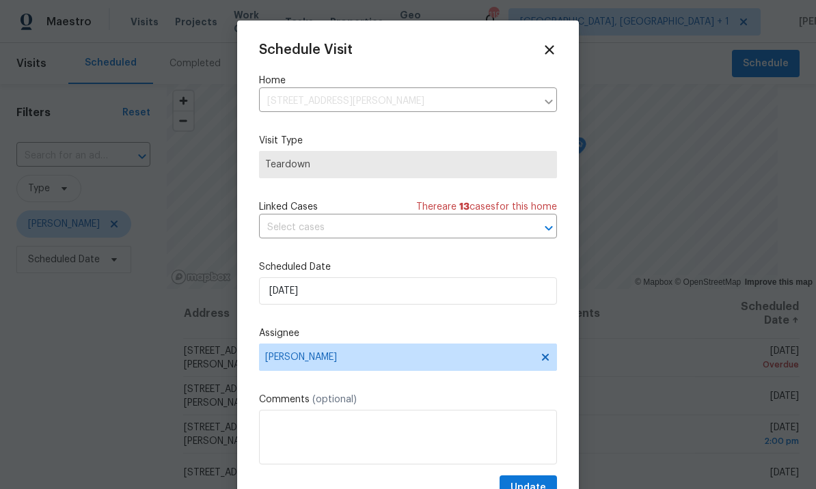
click at [358, 340] on label "Assignee" at bounding box center [408, 334] width 298 height 14
click at [335, 338] on label "Assignee" at bounding box center [408, 334] width 298 height 14
click at [325, 344] on div "Assignee Wesley Brooks" at bounding box center [408, 349] width 298 height 44
click at [335, 340] on label "Assignee" at bounding box center [408, 334] width 298 height 14
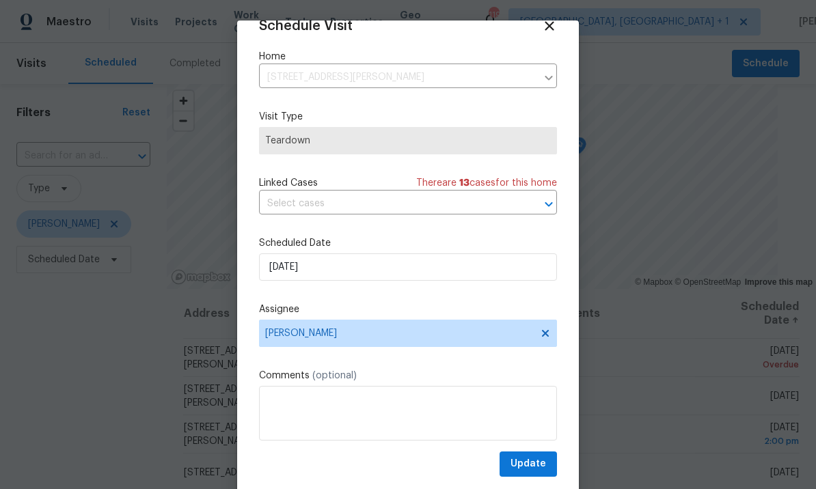
scroll to position [27, 0]
click at [371, 316] on label "Assignee" at bounding box center [408, 310] width 298 height 14
click at [307, 314] on label "Assignee" at bounding box center [408, 310] width 298 height 14
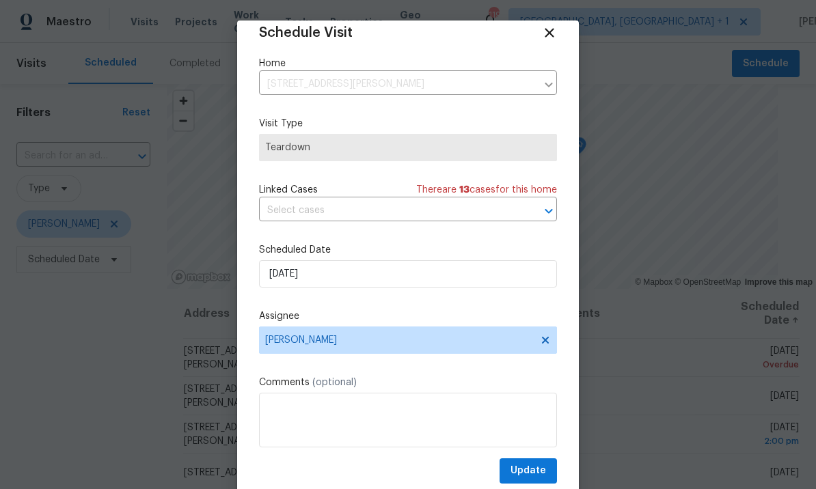
scroll to position [20, 0]
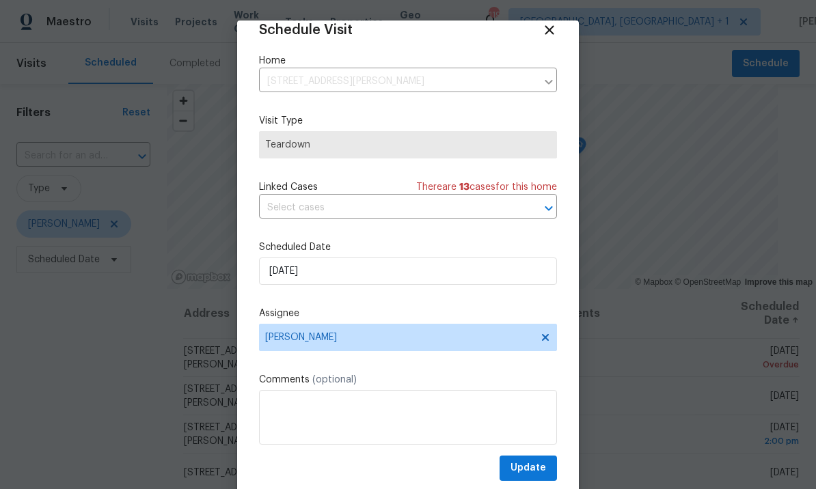
click at [370, 324] on div "Assignee Wesley Brooks" at bounding box center [408, 329] width 298 height 44
click at [316, 317] on label "Assignee" at bounding box center [408, 314] width 298 height 14
click at [303, 320] on label "Assignee" at bounding box center [408, 314] width 298 height 14
click at [620, 271] on div at bounding box center [408, 244] width 816 height 489
click at [571, 78] on div "Schedule Visit Home 1005 Magnolia Gardens Walk, McDonough, GA 30253 ​ Visit Typ…" at bounding box center [408, 259] width 342 height 478
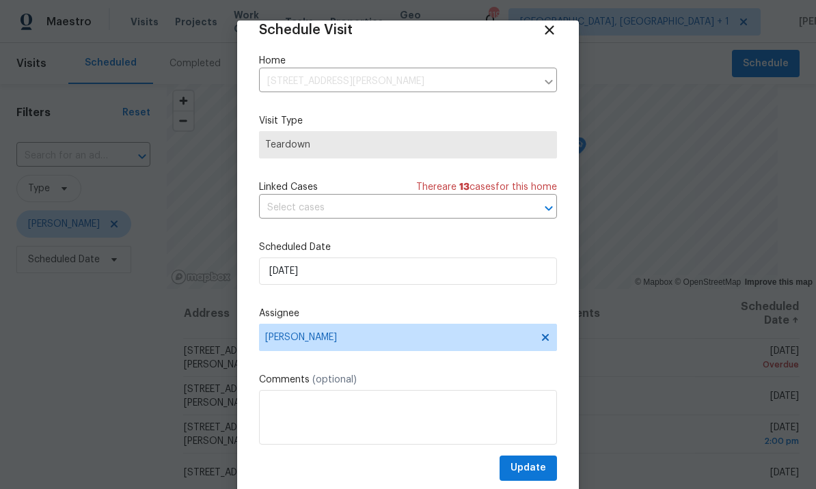
click at [548, 87] on div at bounding box center [548, 81] width 18 height 19
click at [555, 77] on div at bounding box center [548, 81] width 18 height 19
click at [538, 488] on html "Maestro Visits Projects Work Orders Tasks Properties Geo Assignments 119 Albuqu…" at bounding box center [408, 244] width 816 height 489
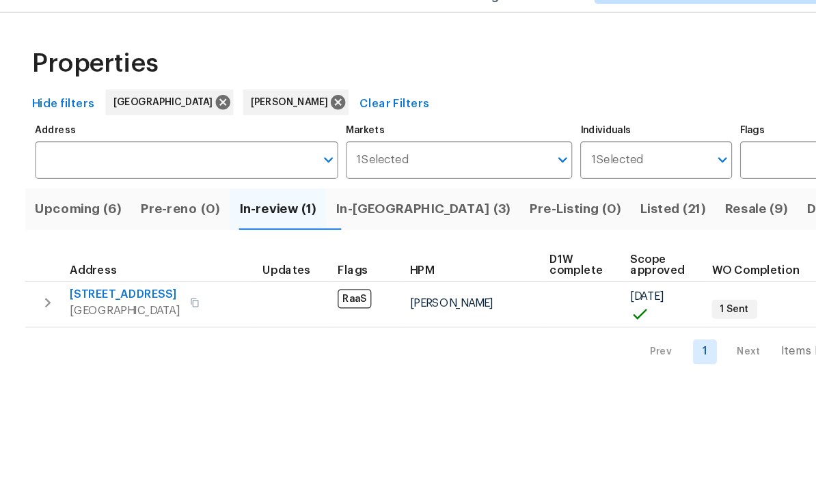
click at [334, 202] on span "In-reno (3)" at bounding box center [362, 211] width 150 height 19
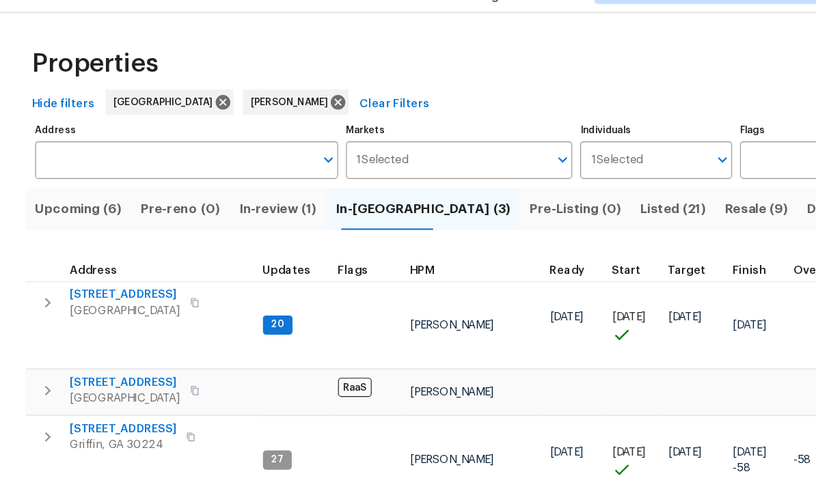
click at [547, 202] on span "Listed (21)" at bounding box center [575, 211] width 56 height 19
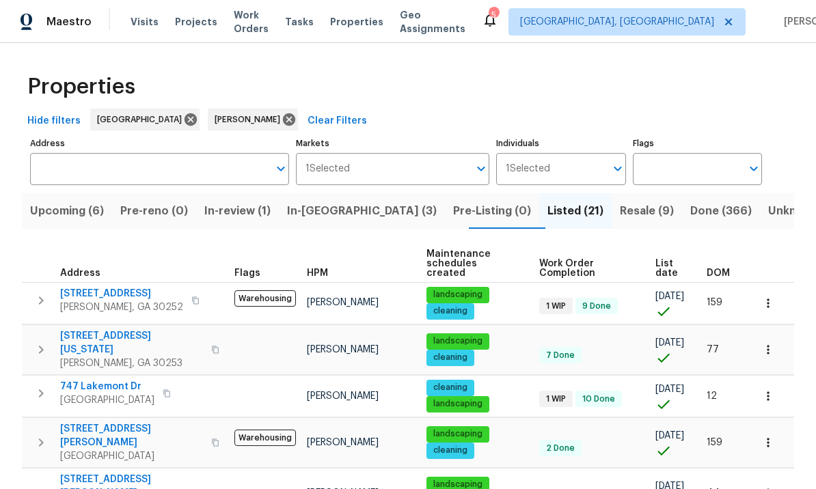
click at [768, 299] on icon "button" at bounding box center [768, 303] width 2 height 9
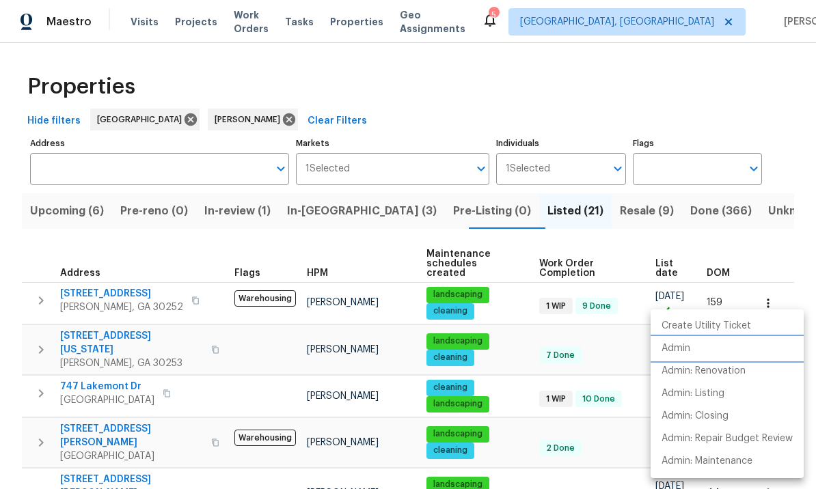
click at [692, 351] on li "Admin" at bounding box center [726, 348] width 153 height 23
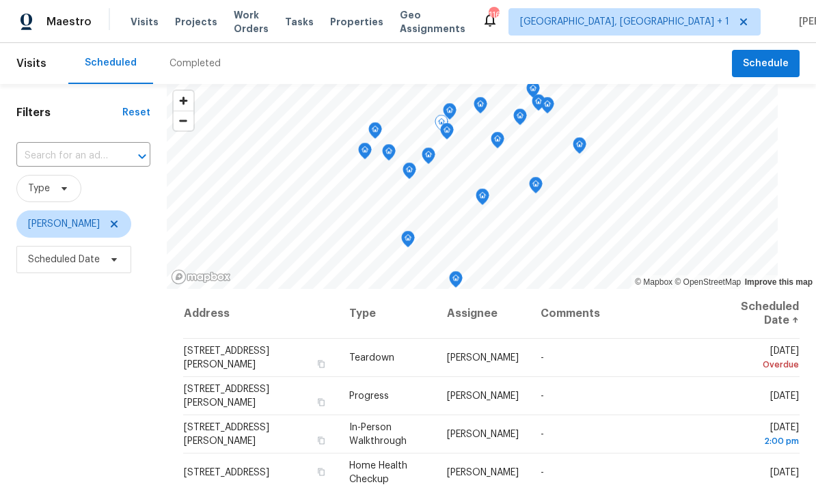
click at [0, 0] on icon at bounding box center [0, 0] width 0 height 0
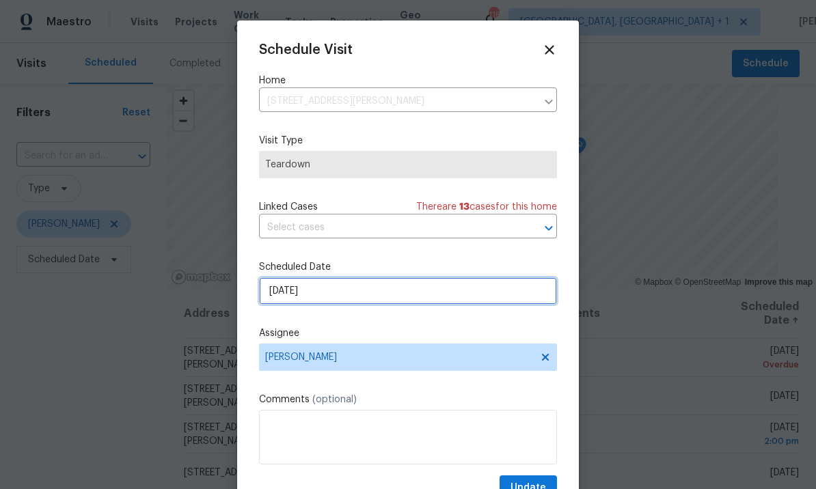
click at [372, 296] on input "[DATE]" at bounding box center [408, 290] width 298 height 27
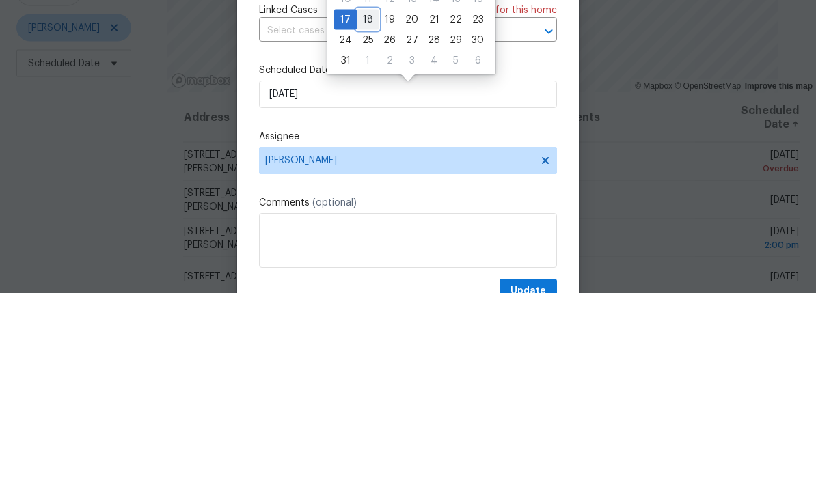
click at [368, 206] on div "18" at bounding box center [368, 215] width 22 height 19
type input "[DATE]"
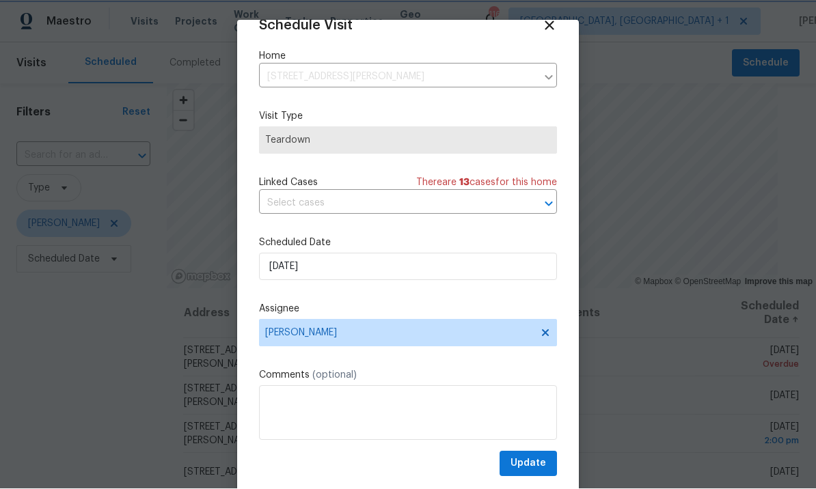
scroll to position [27, 0]
click at [534, 460] on span "Update" at bounding box center [528, 464] width 36 height 17
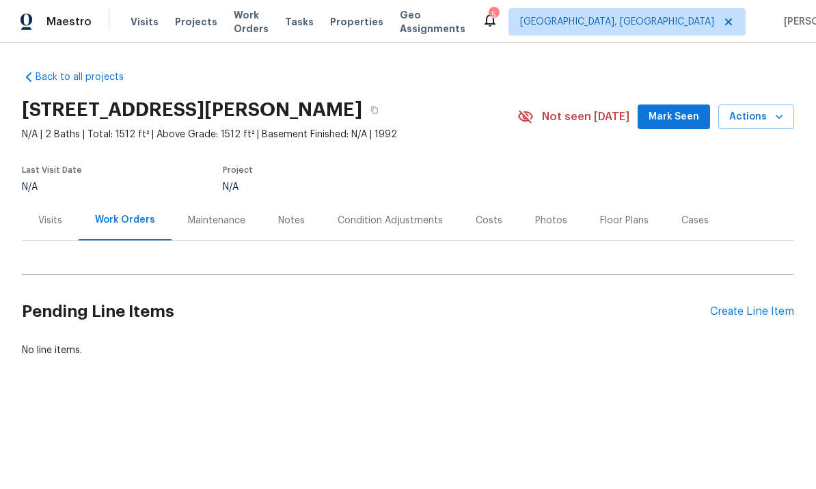
click at [286, 225] on div "Notes" at bounding box center [291, 221] width 27 height 14
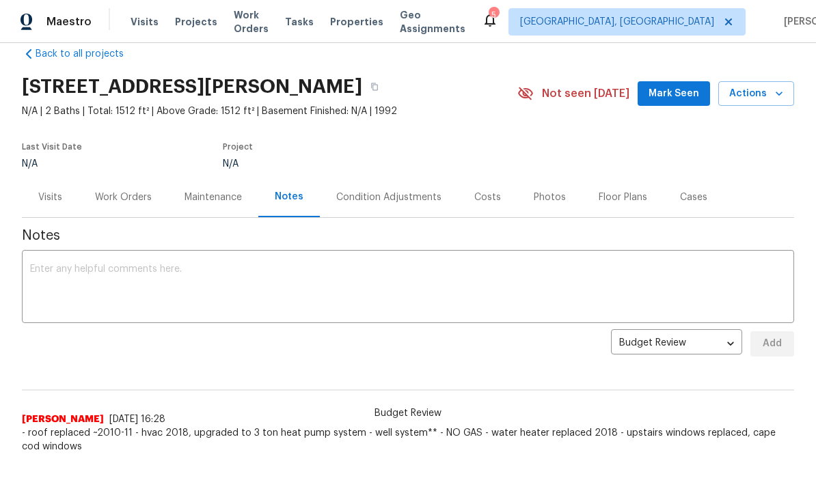
scroll to position [22, 0]
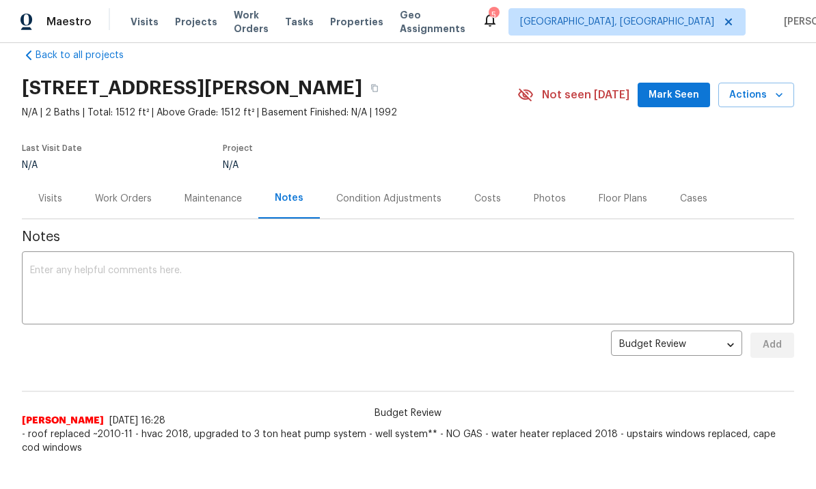
copy h2 "[STREET_ADDRESS][PERSON_NAME]"
